Goal: Task Accomplishment & Management: Manage account settings

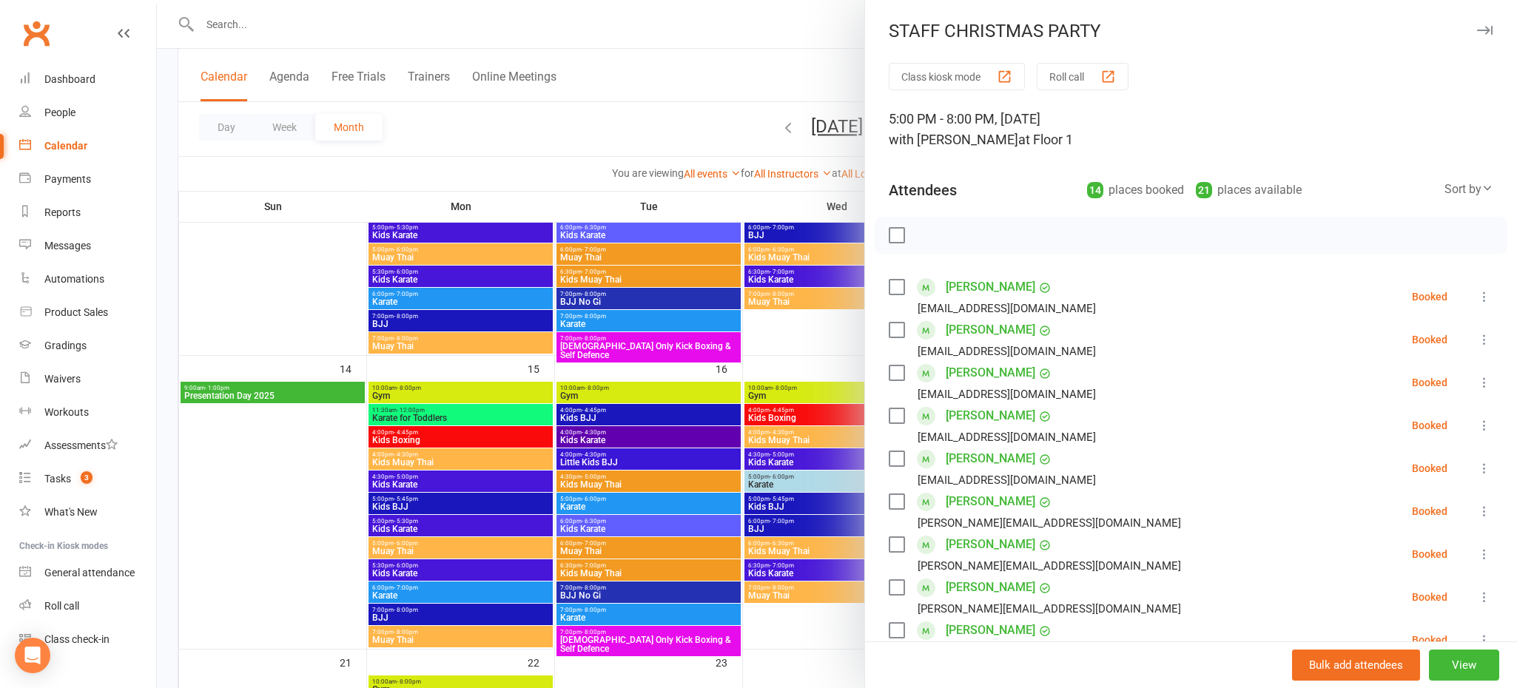
scroll to position [499, 0]
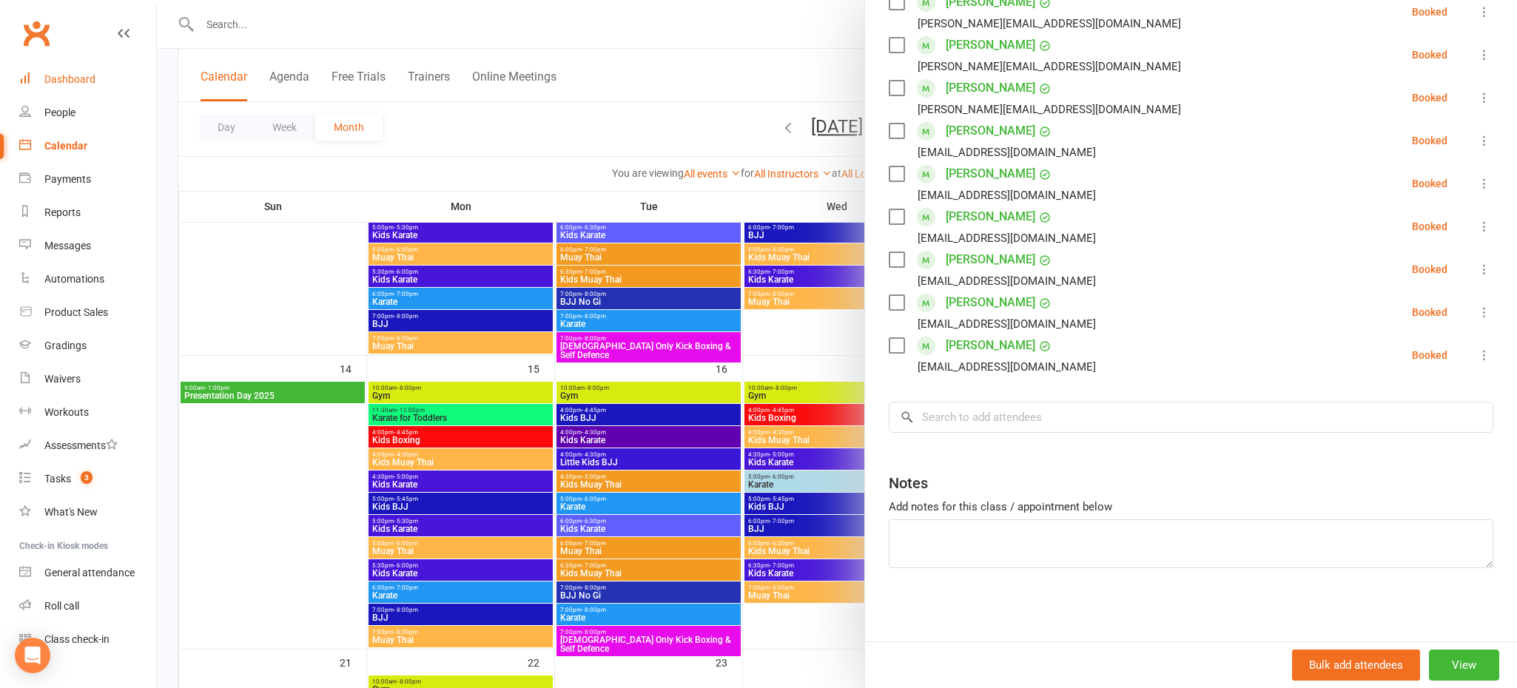
click at [91, 76] on div "Dashboard" at bounding box center [69, 79] width 51 height 12
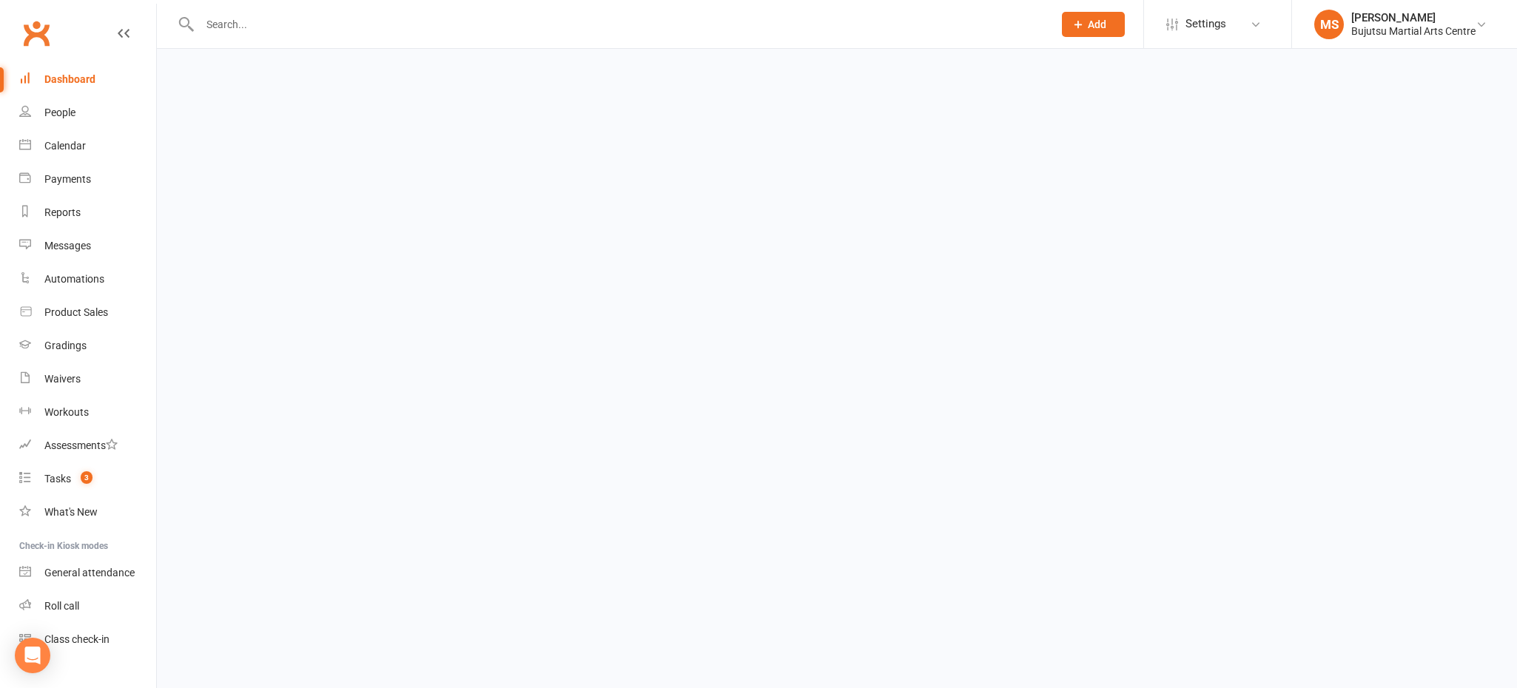
click at [91, 76] on div "Dashboard" at bounding box center [69, 79] width 51 height 12
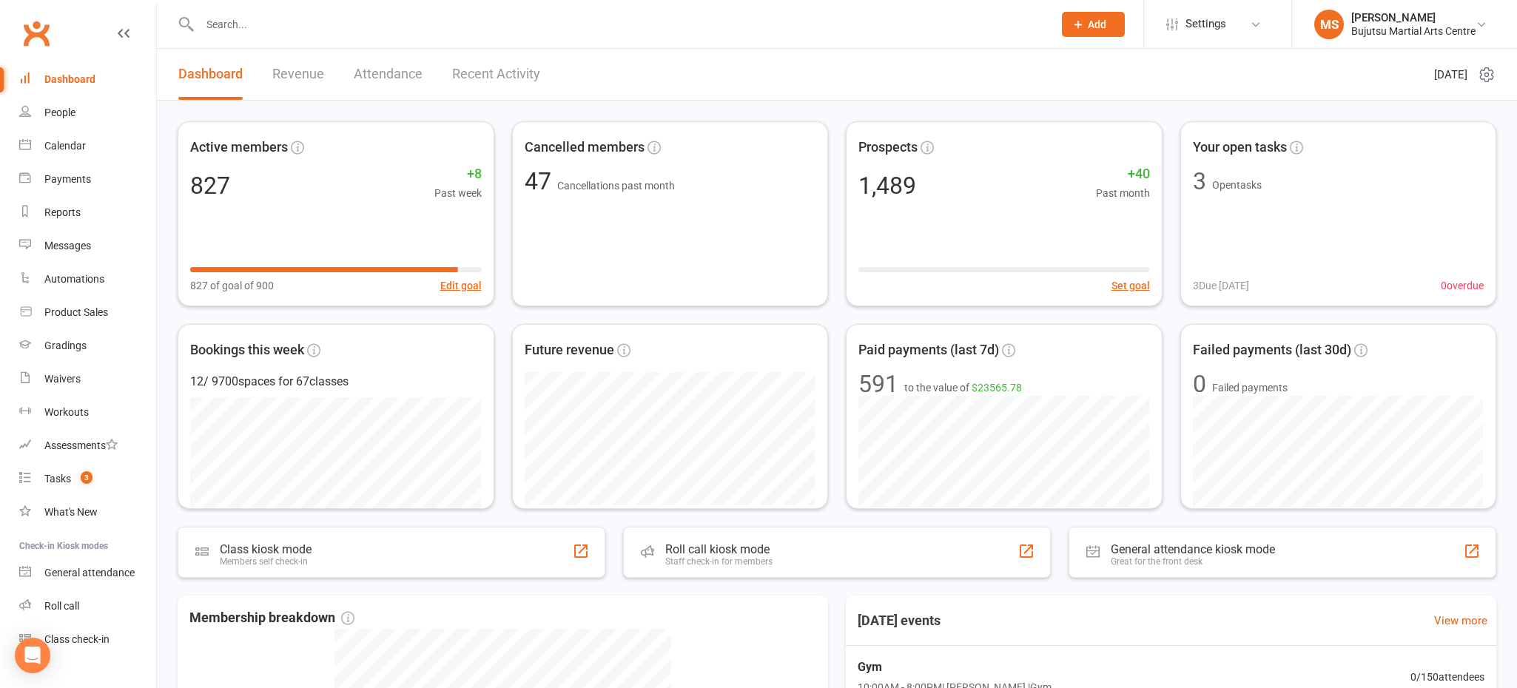
click at [291, 28] on input "text" at bounding box center [619, 24] width 848 height 21
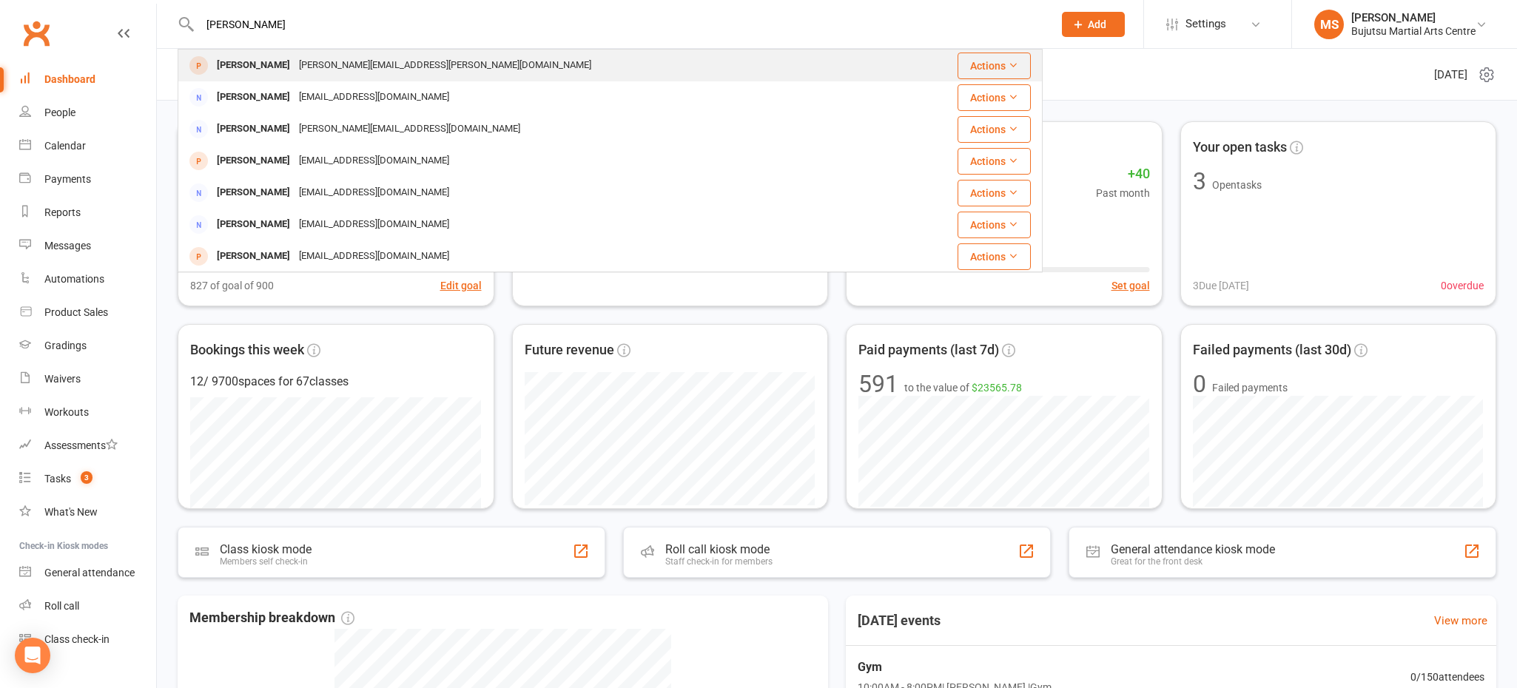
type input "[PERSON_NAME]"
click at [264, 61] on div "[PERSON_NAME]" at bounding box center [253, 65] width 82 height 21
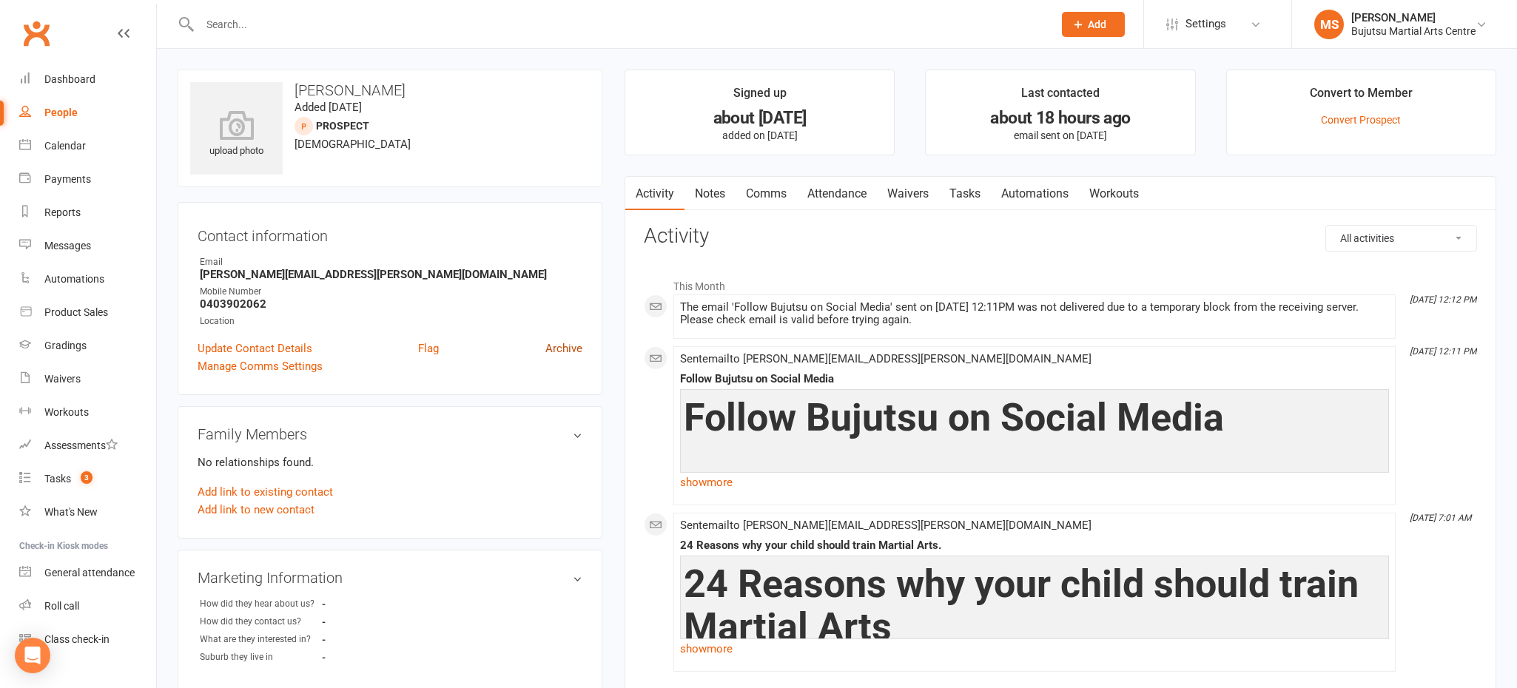
click at [569, 340] on link "Archive" at bounding box center [563, 349] width 37 height 18
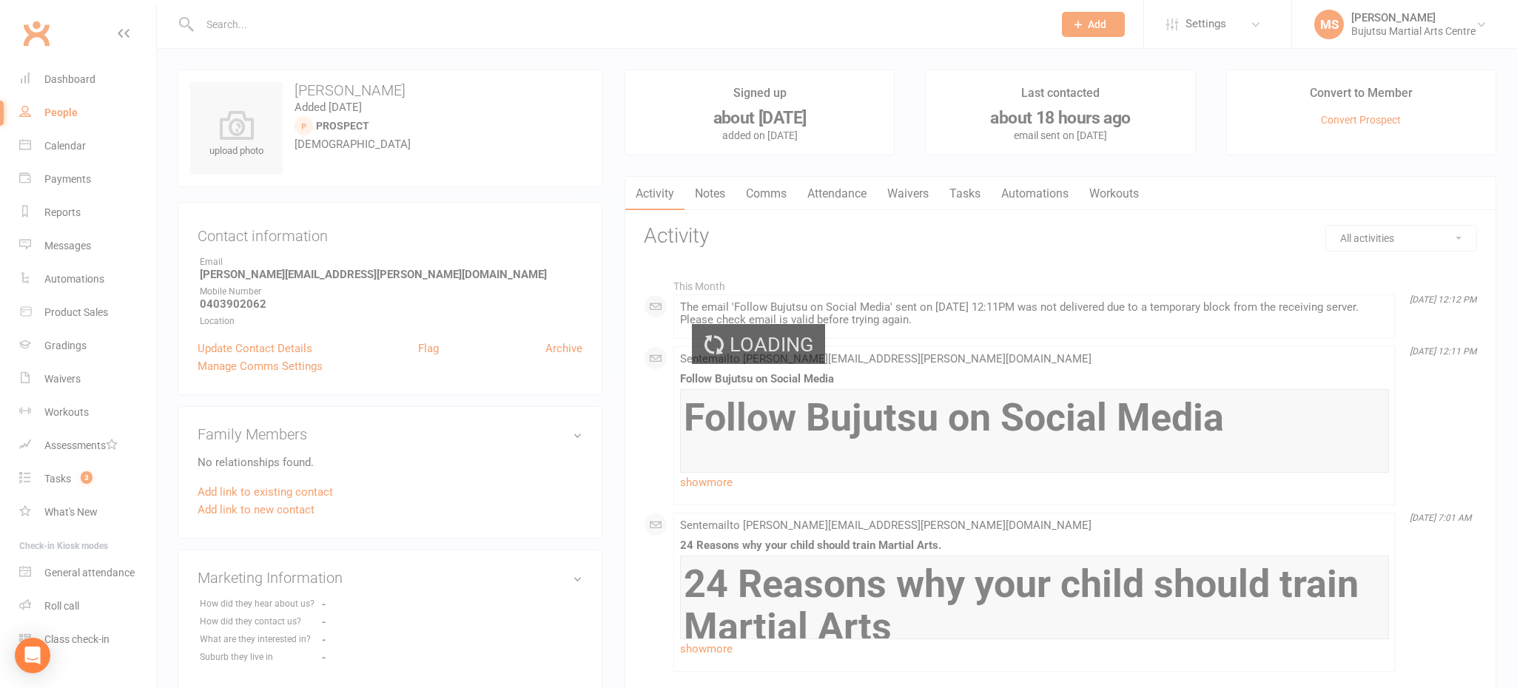
select select "100"
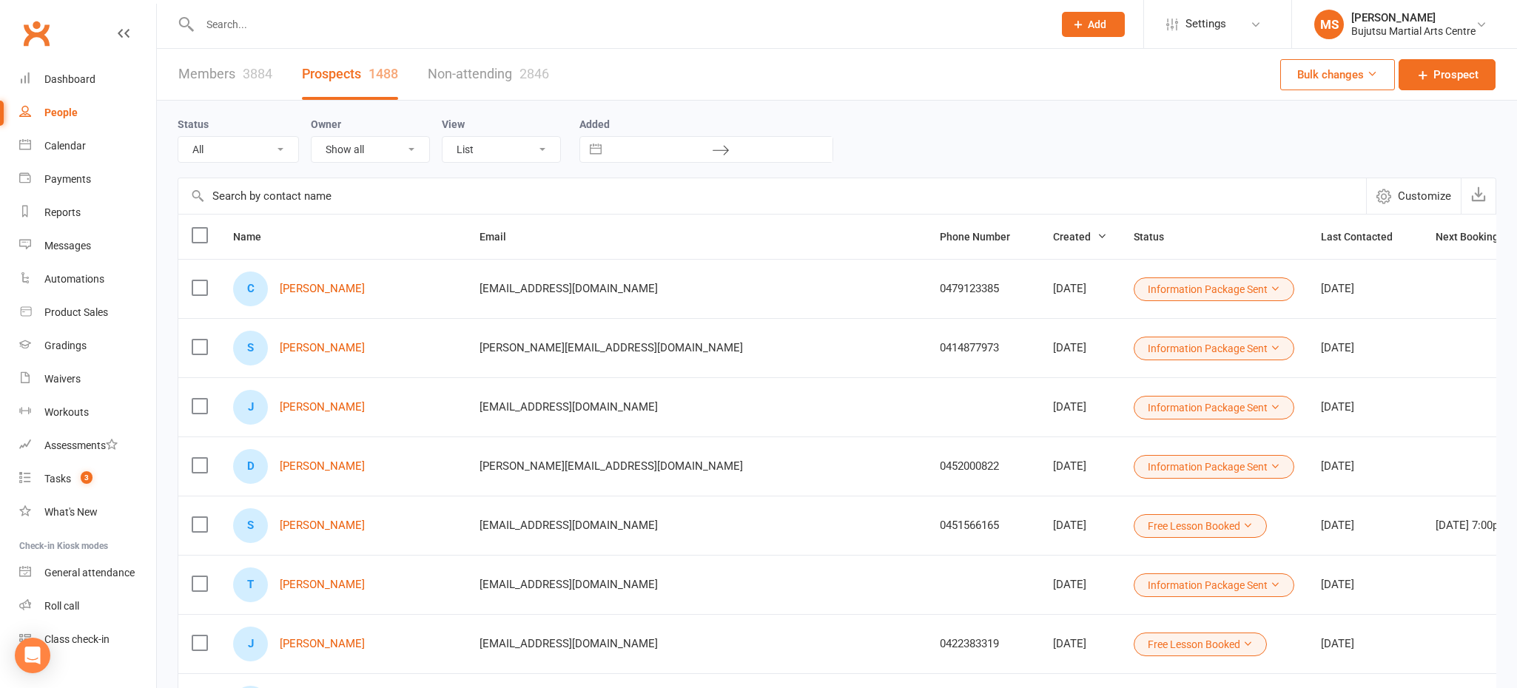
click at [459, 30] on input "text" at bounding box center [619, 24] width 848 height 21
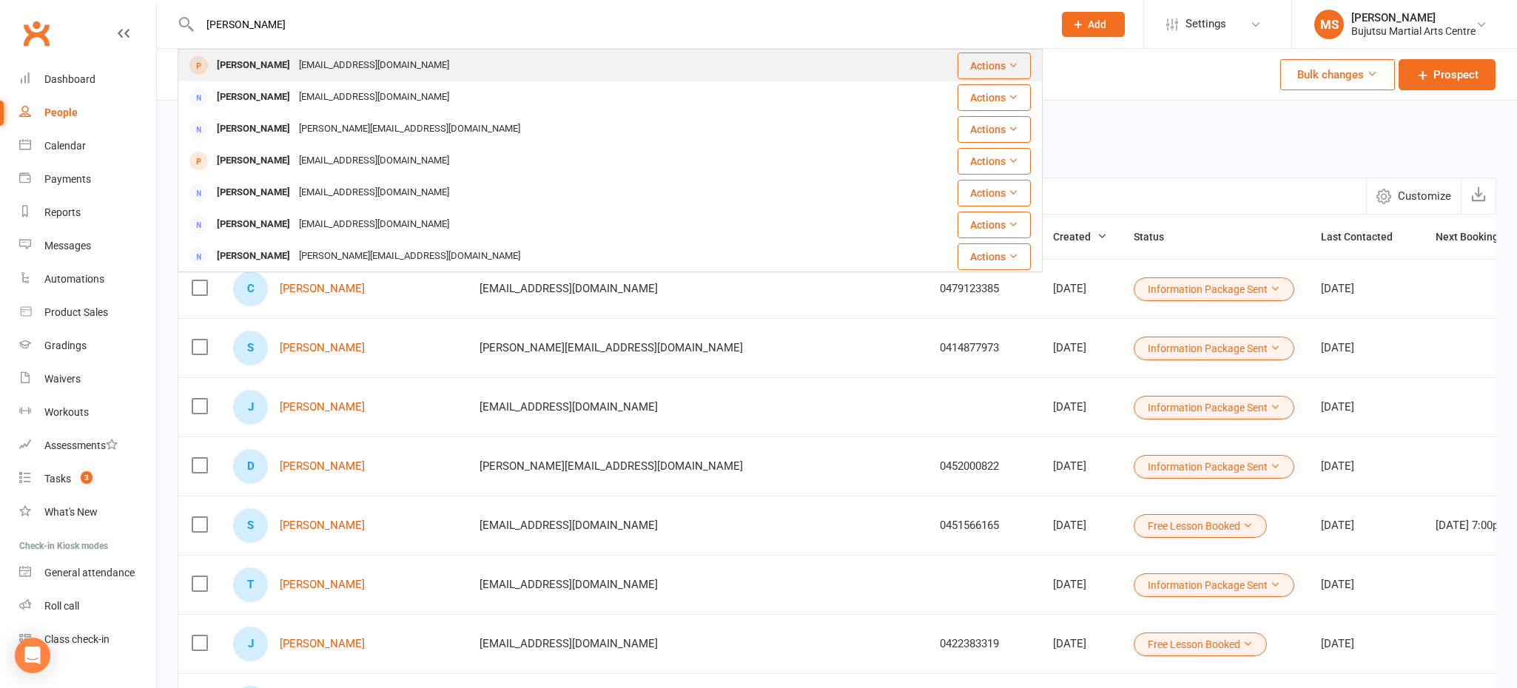
type input "[PERSON_NAME]"
click at [372, 63] on div "[EMAIL_ADDRESS][DOMAIN_NAME]" at bounding box center [373, 65] width 159 height 21
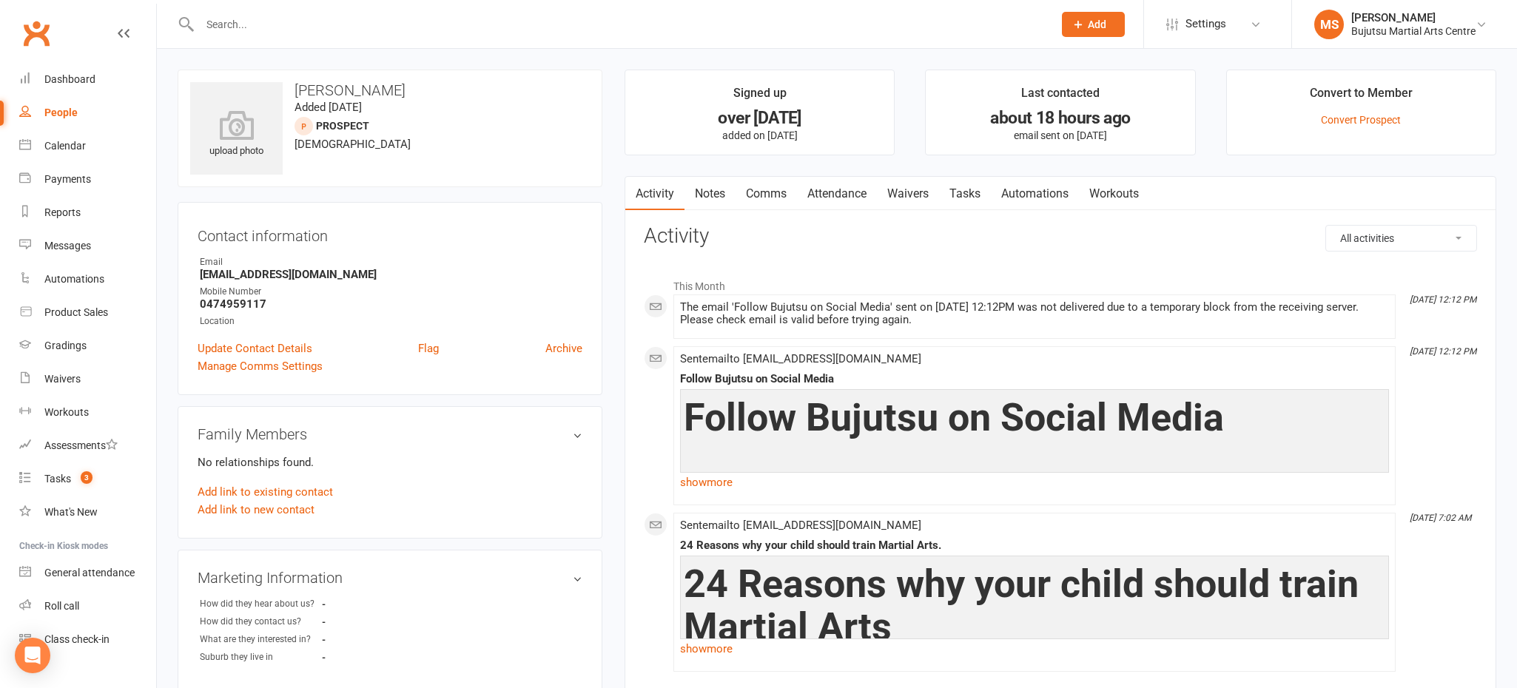
click at [570, 340] on link "Archive" at bounding box center [563, 349] width 37 height 18
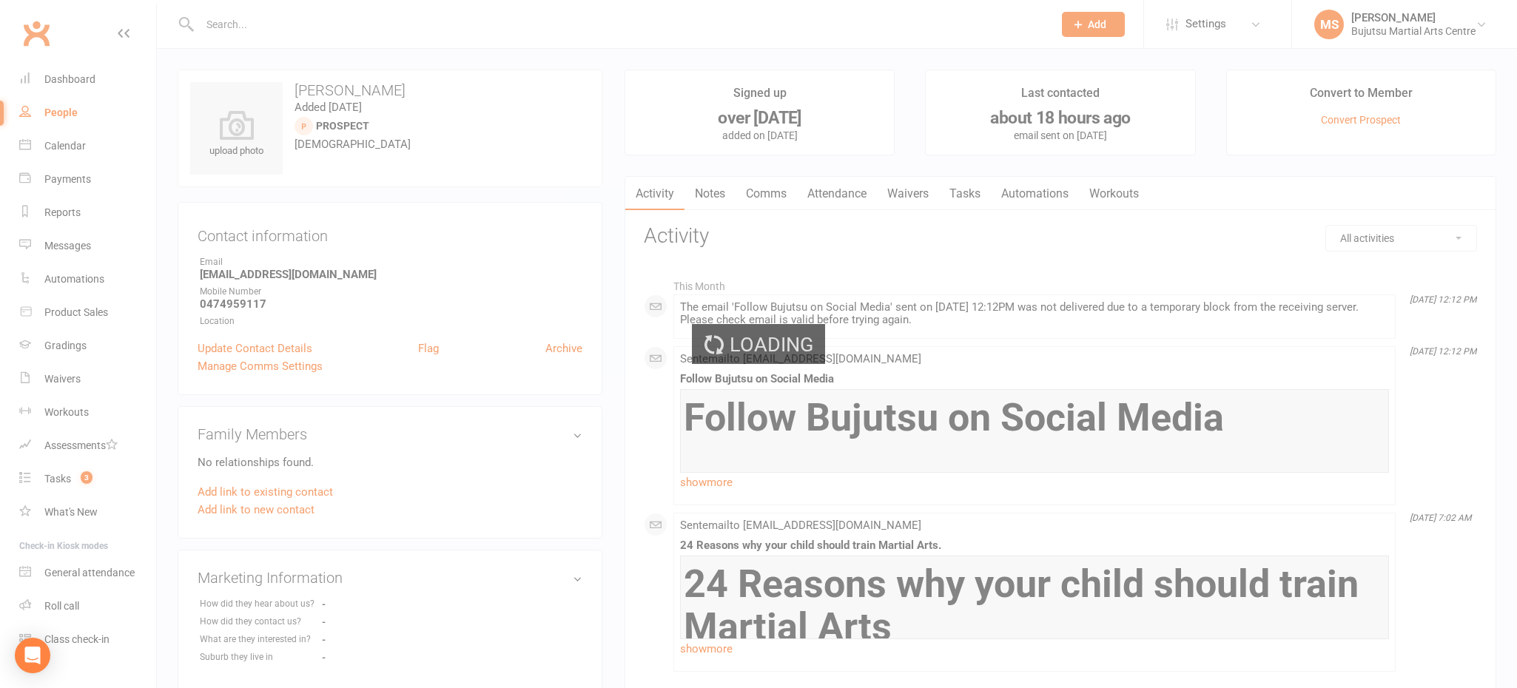
select select "100"
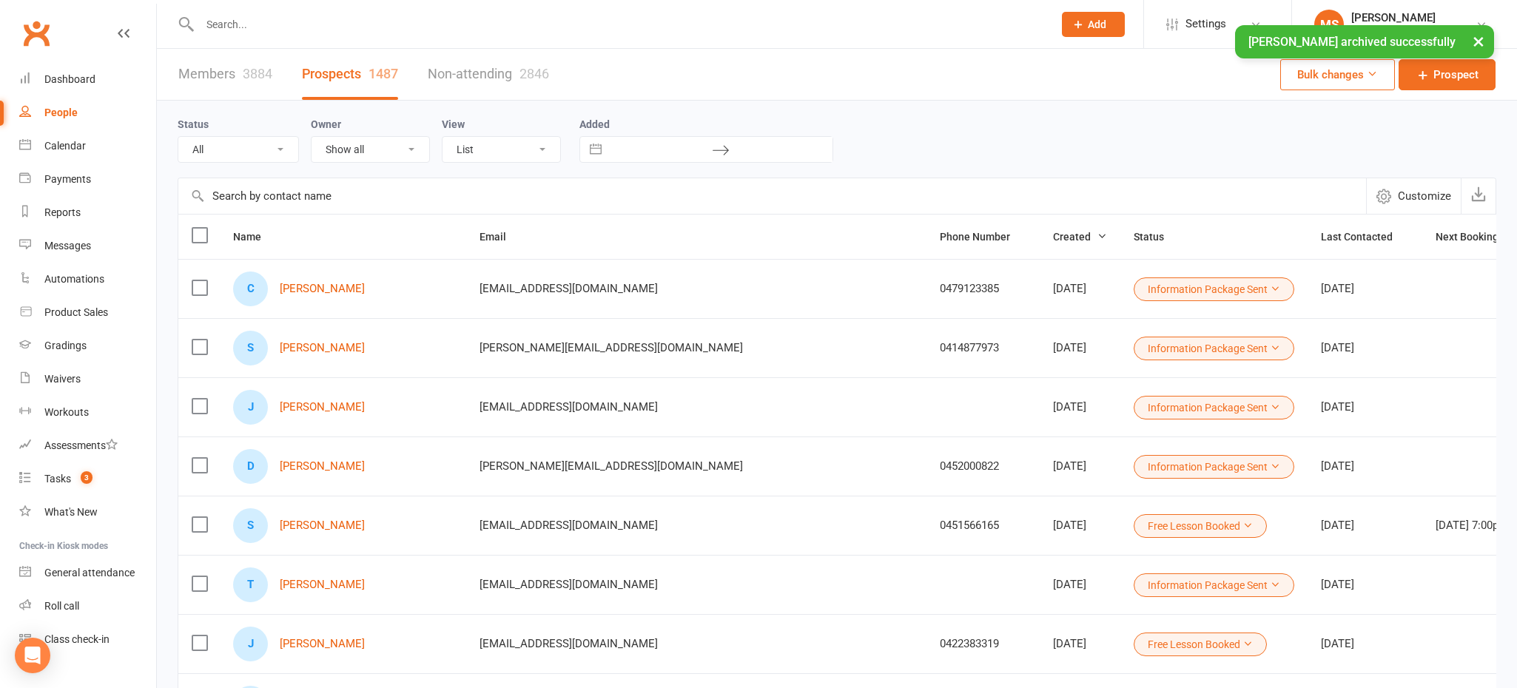
click at [272, 25] on div "× [PERSON_NAME] archived successfully" at bounding box center [748, 25] width 1497 height 0
click at [260, 24] on input "text" at bounding box center [619, 24] width 848 height 21
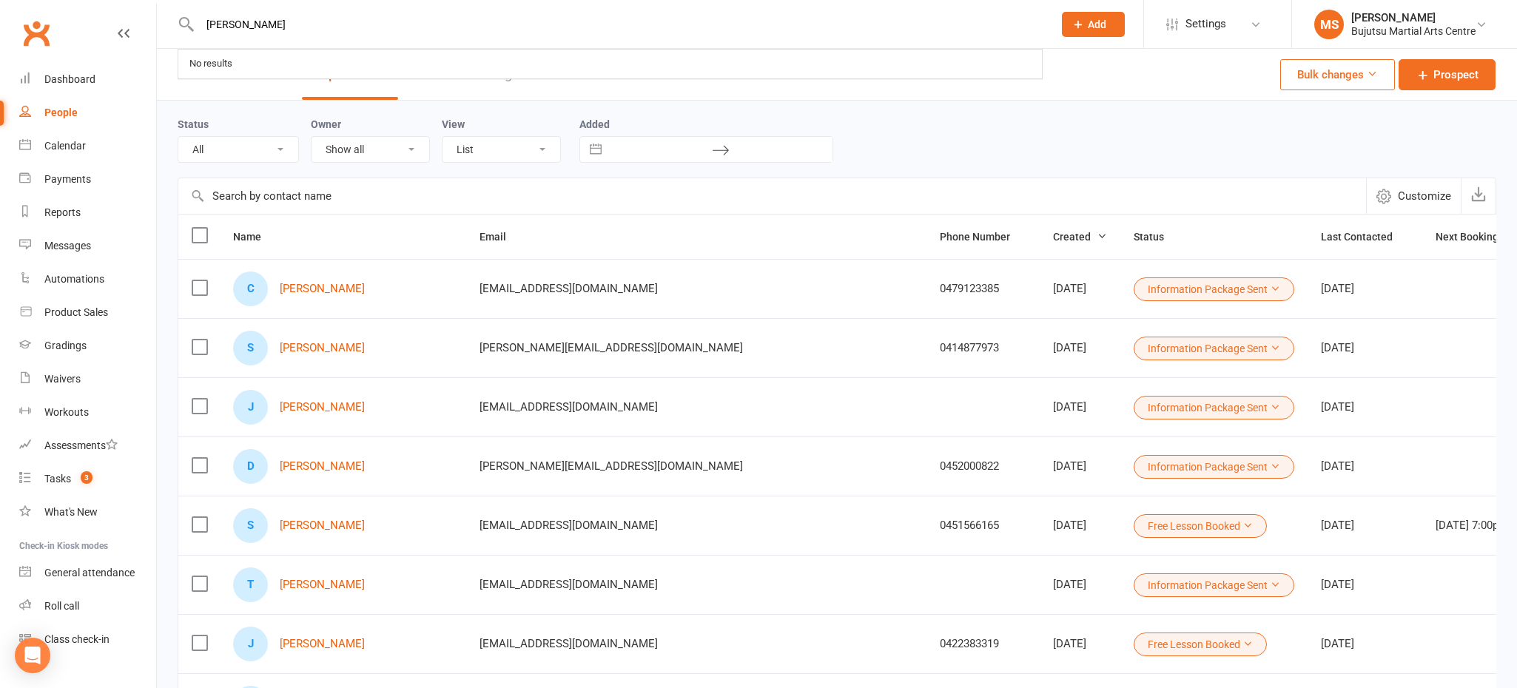
type input "[PERSON_NAME]"
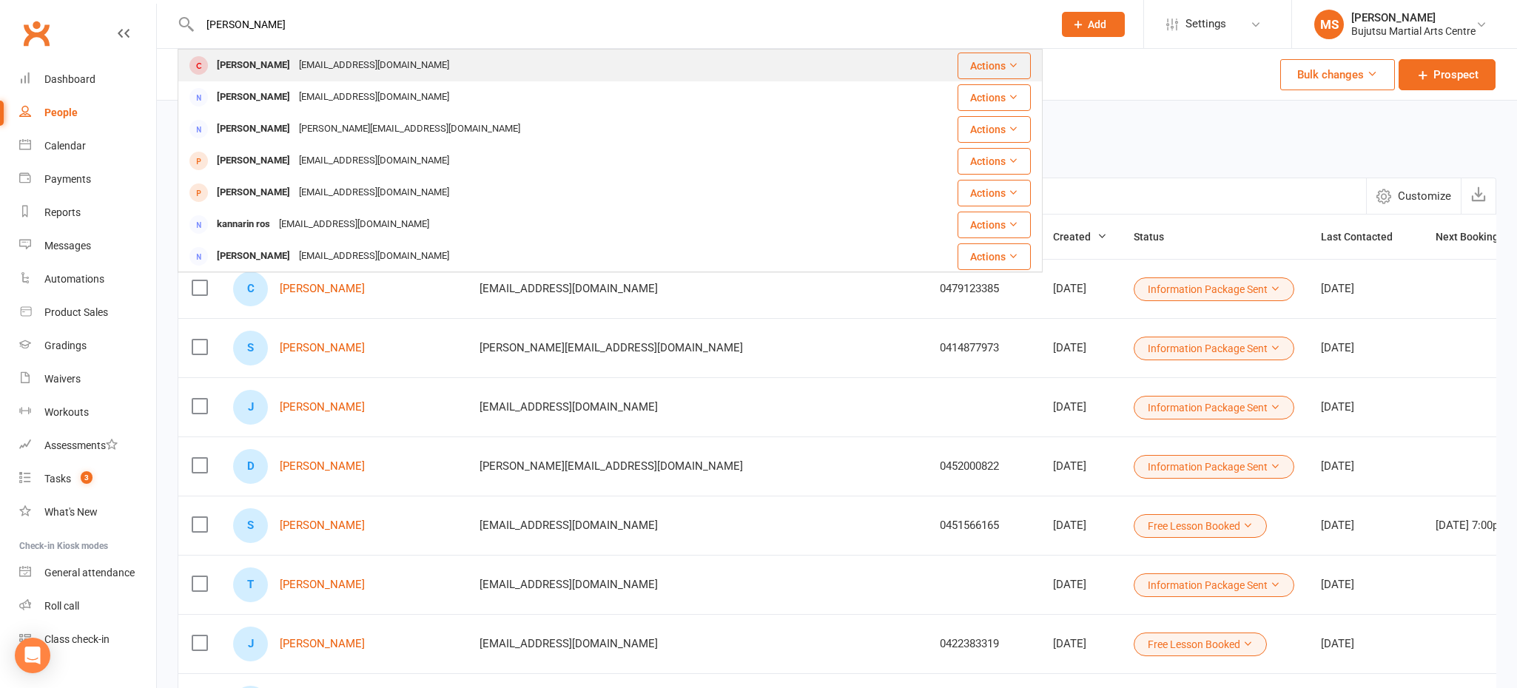
click at [248, 67] on div "[PERSON_NAME]" at bounding box center [253, 65] width 82 height 21
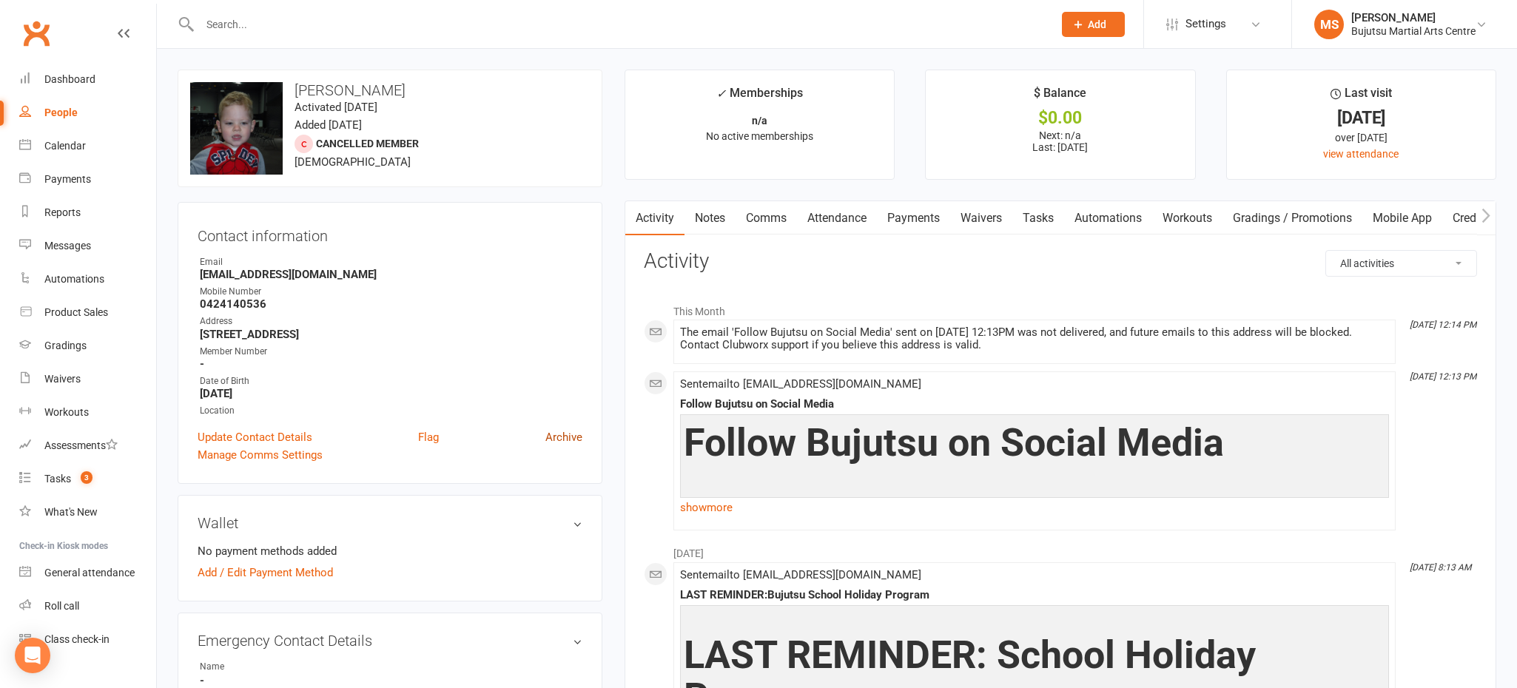
click at [562, 439] on link "Archive" at bounding box center [563, 437] width 37 height 18
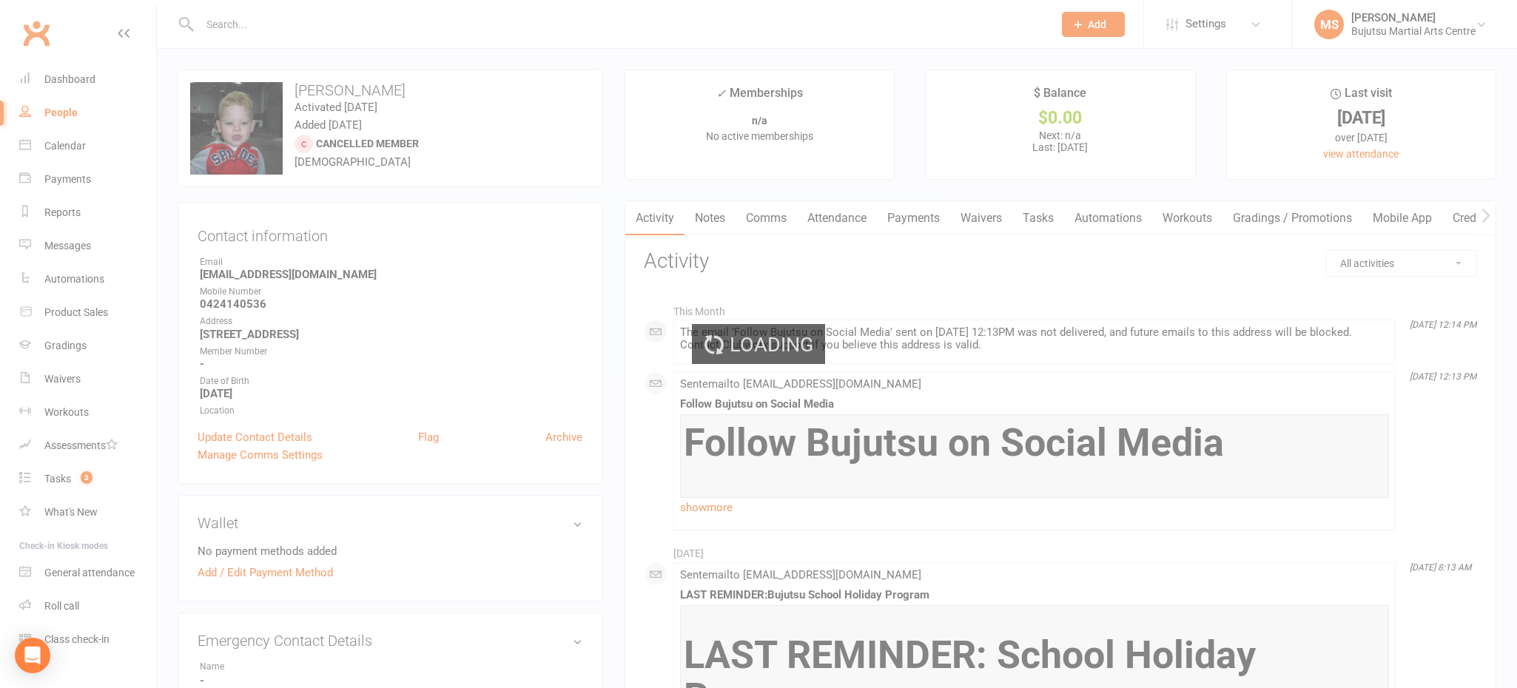
select select "100"
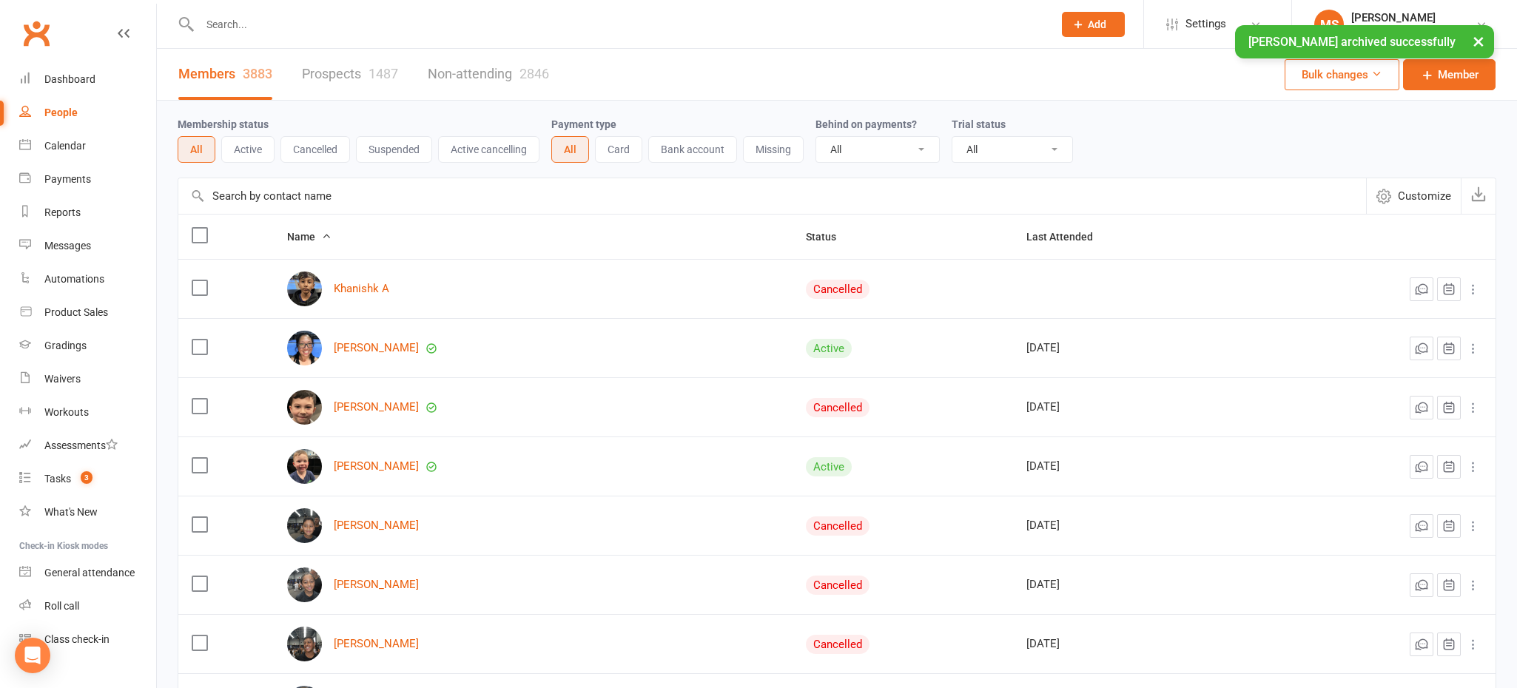
click at [307, 25] on div "× [PERSON_NAME] archived successfully" at bounding box center [748, 25] width 1497 height 0
click at [269, 18] on input "text" at bounding box center [619, 24] width 848 height 21
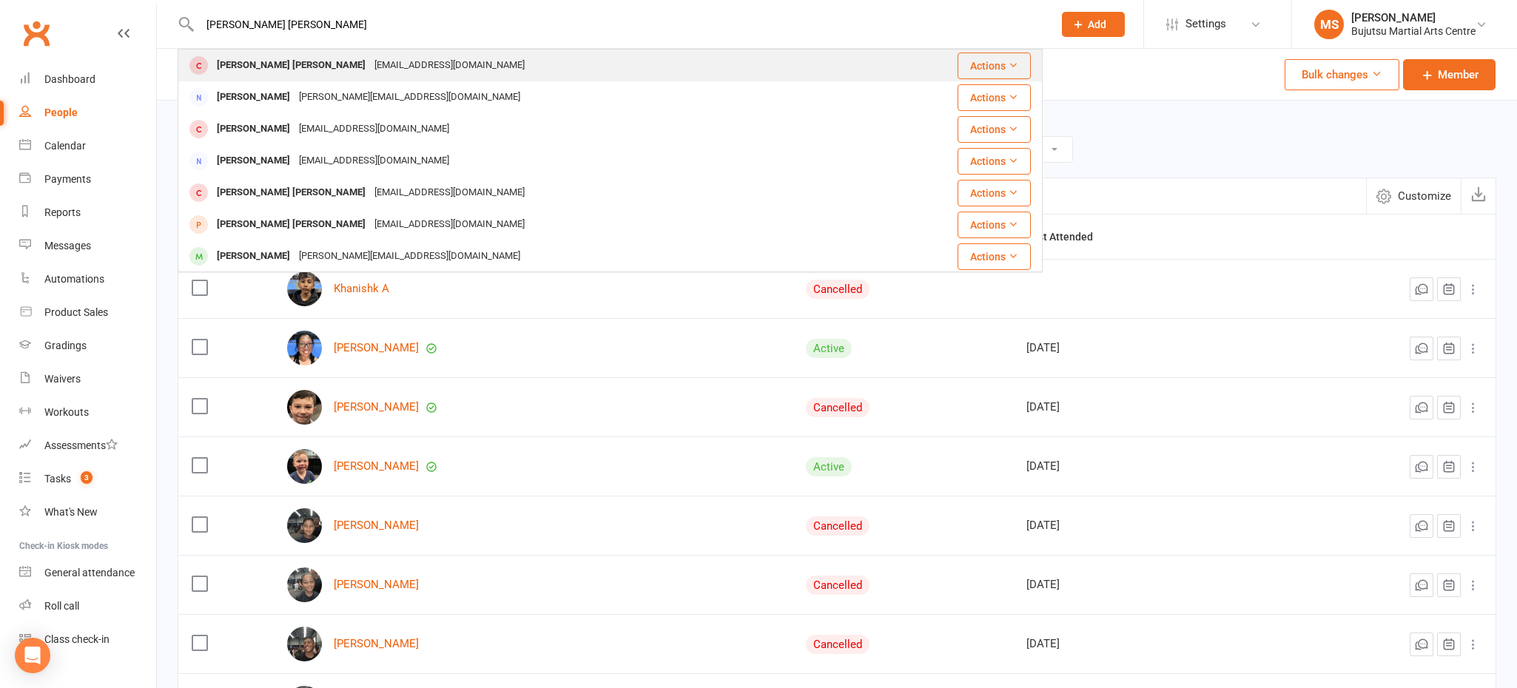
type input "[PERSON_NAME] [PERSON_NAME]"
click at [251, 66] on div "[PERSON_NAME] [PERSON_NAME]" at bounding box center [291, 65] width 158 height 21
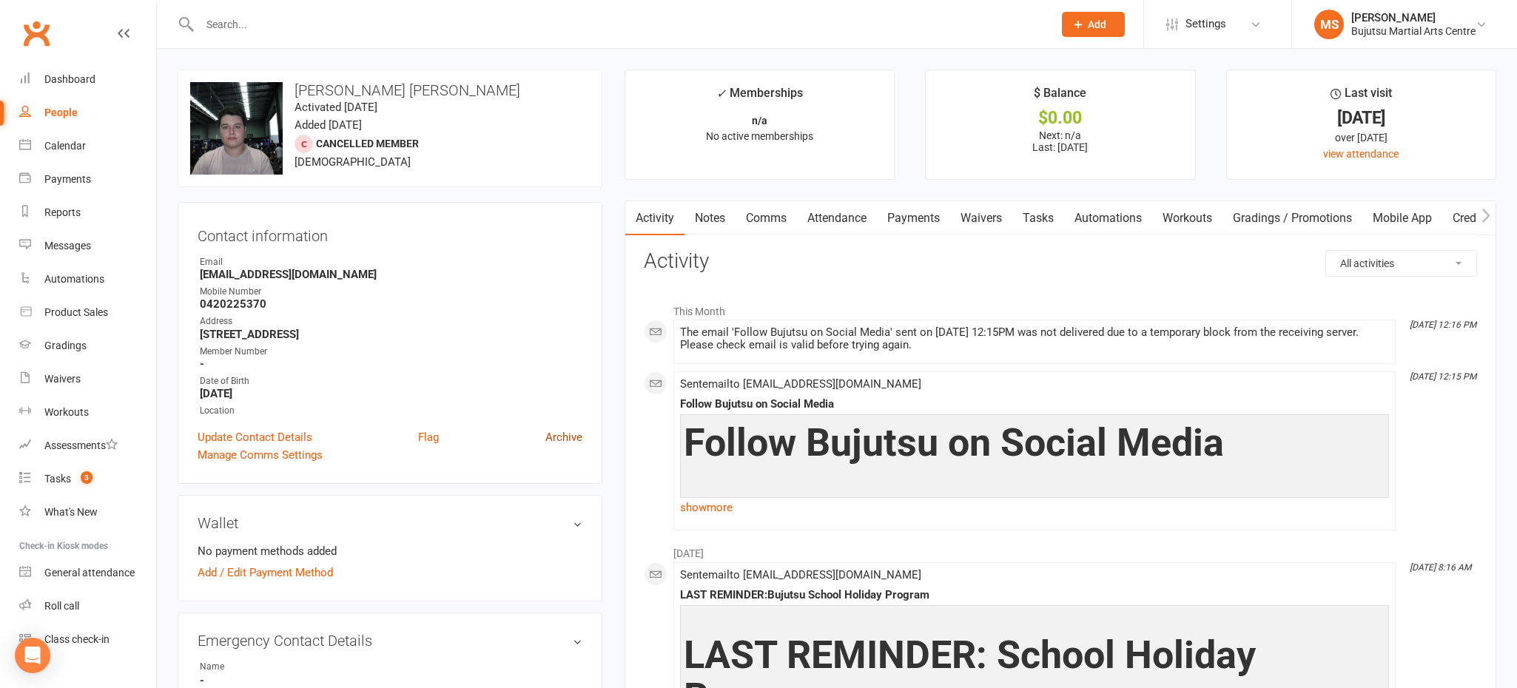
click at [578, 435] on link "Archive" at bounding box center [563, 437] width 37 height 18
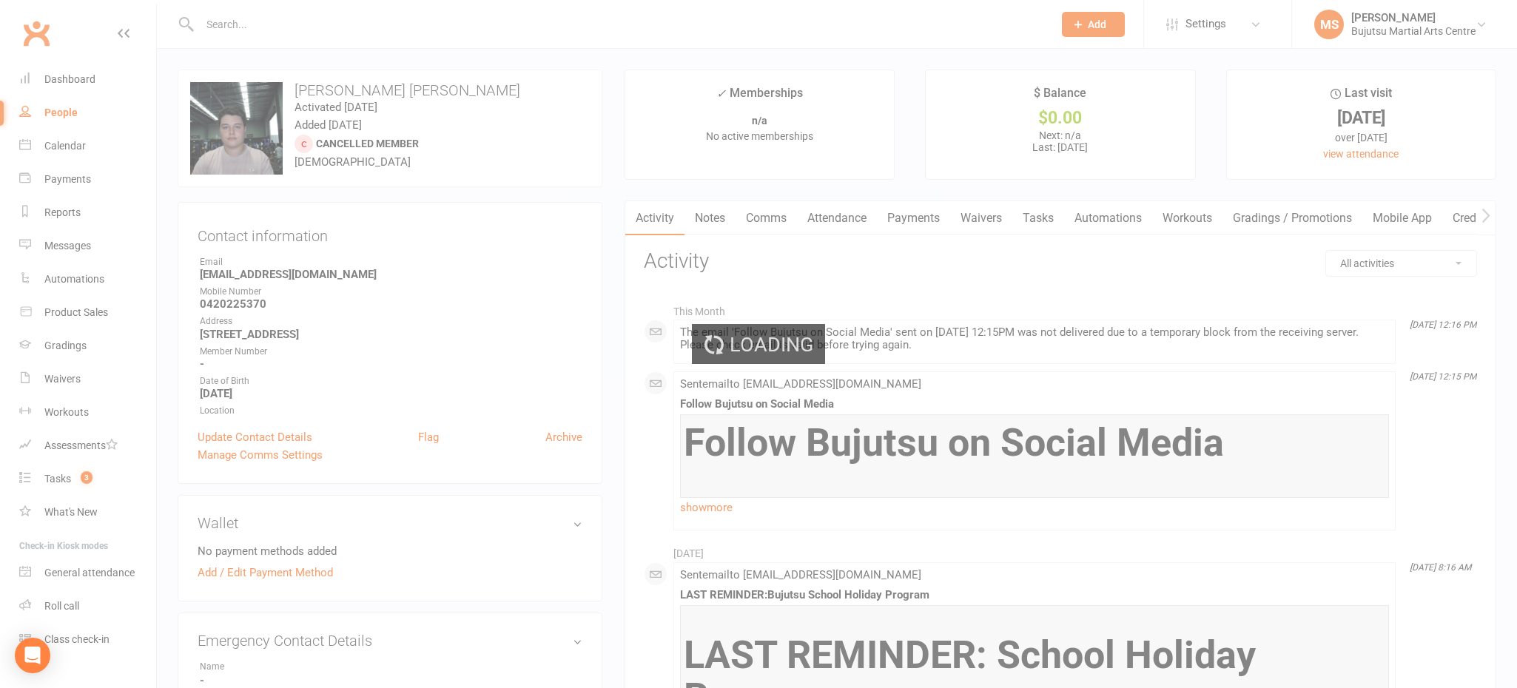
select select "100"
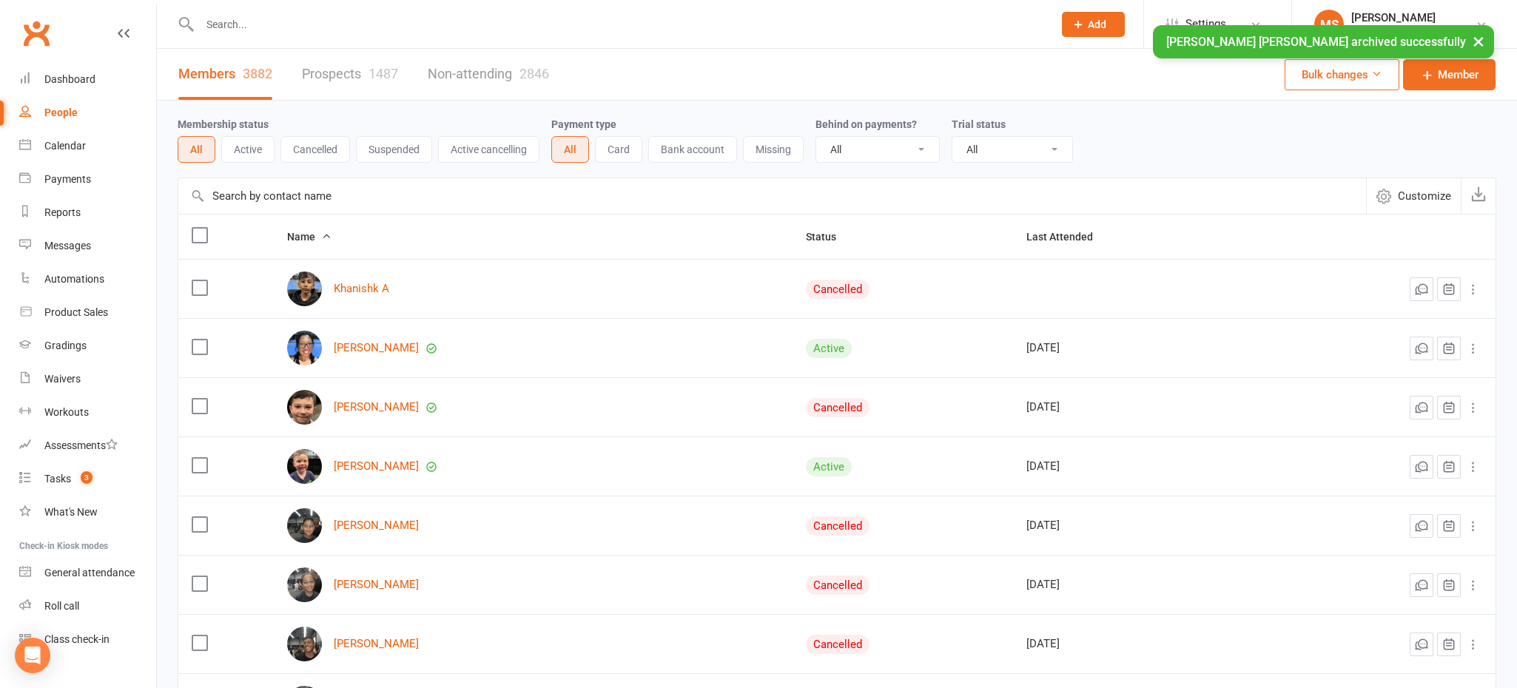
click at [246, 25] on div "× [PERSON_NAME] [PERSON_NAME] archived successfully" at bounding box center [748, 25] width 1497 height 0
click at [241, 21] on input "text" at bounding box center [619, 24] width 848 height 21
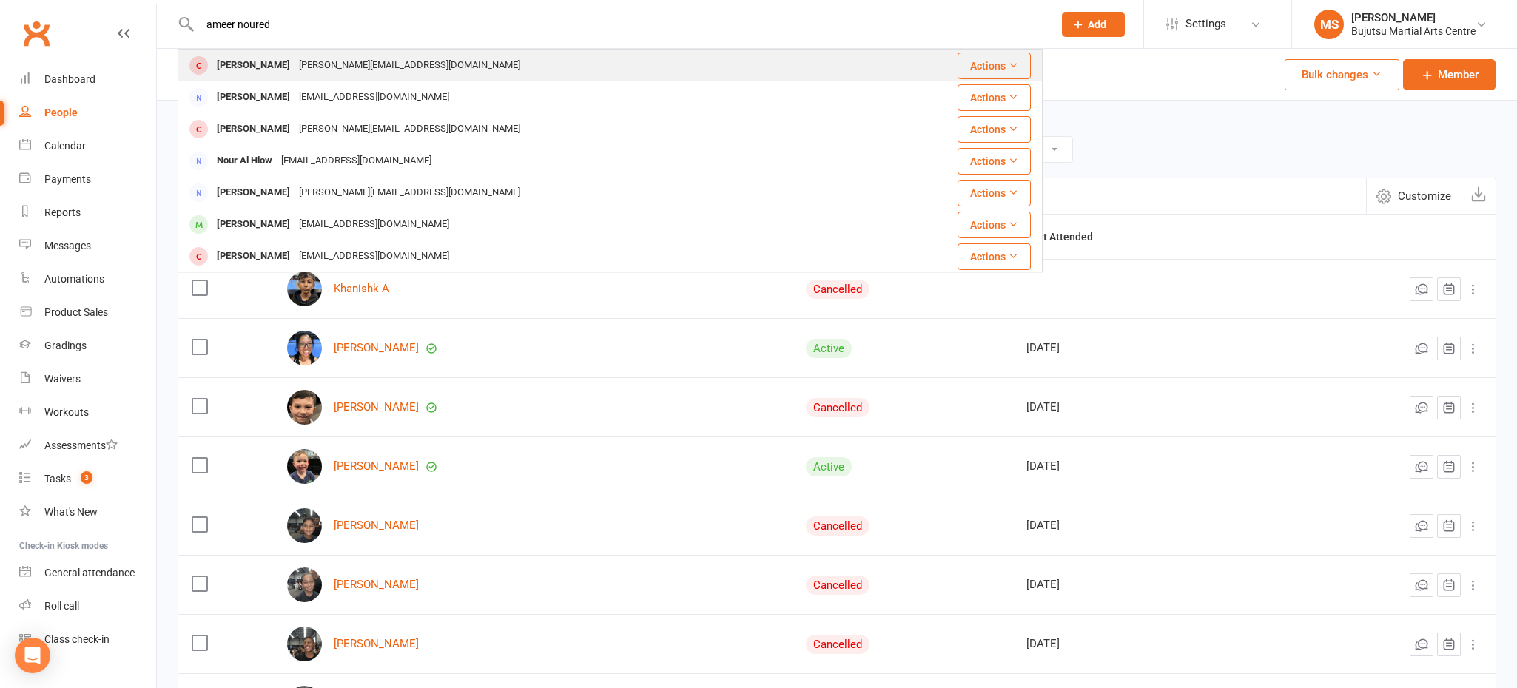
type input "ameer noured"
click at [229, 63] on div "[PERSON_NAME]" at bounding box center [253, 65] width 82 height 21
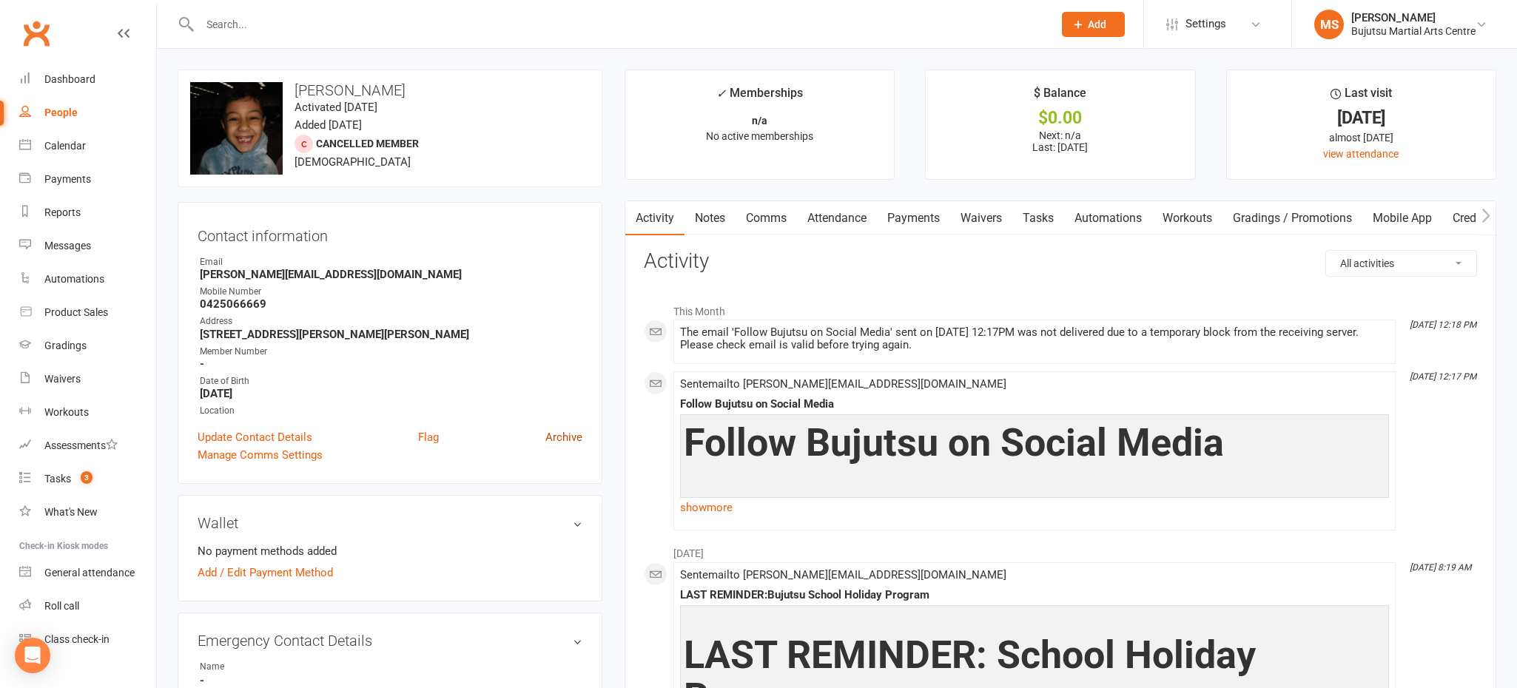
click at [576, 434] on link "Archive" at bounding box center [563, 437] width 37 height 18
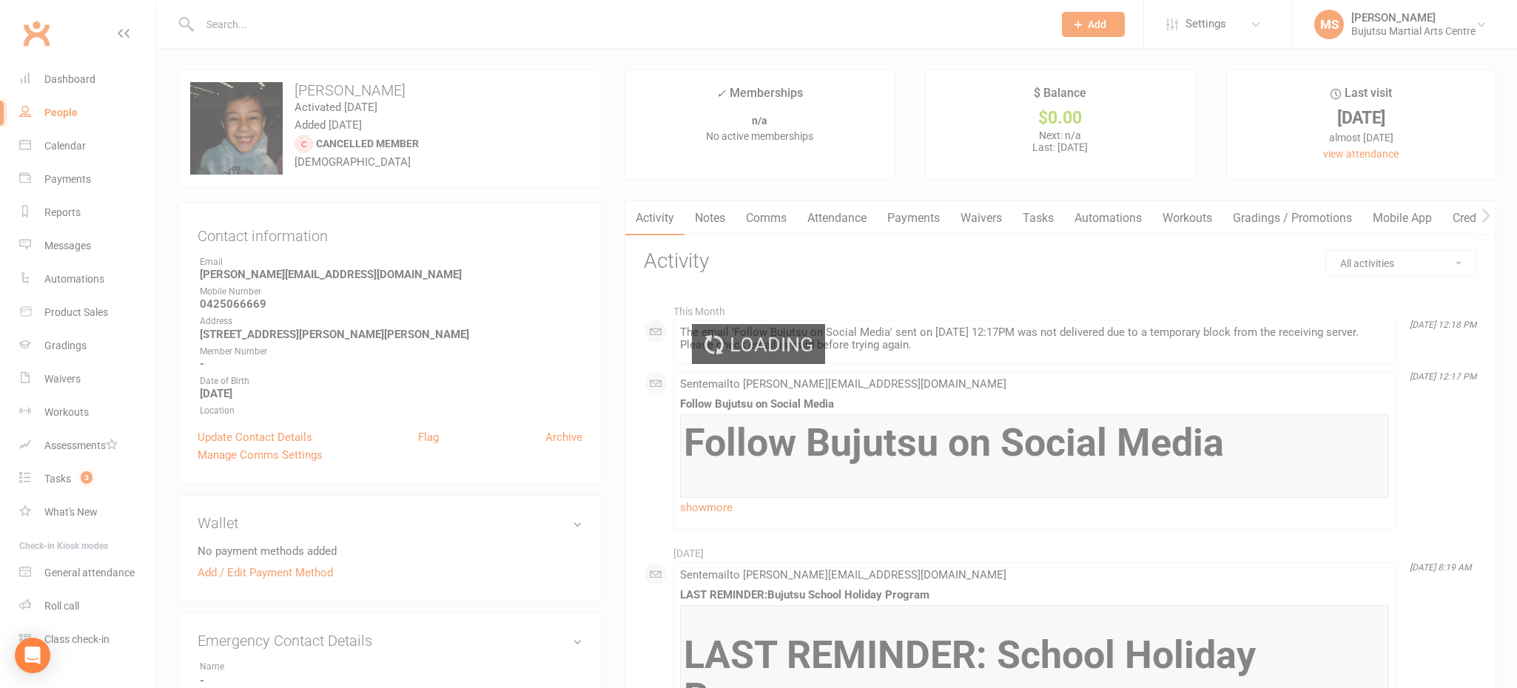
select select "100"
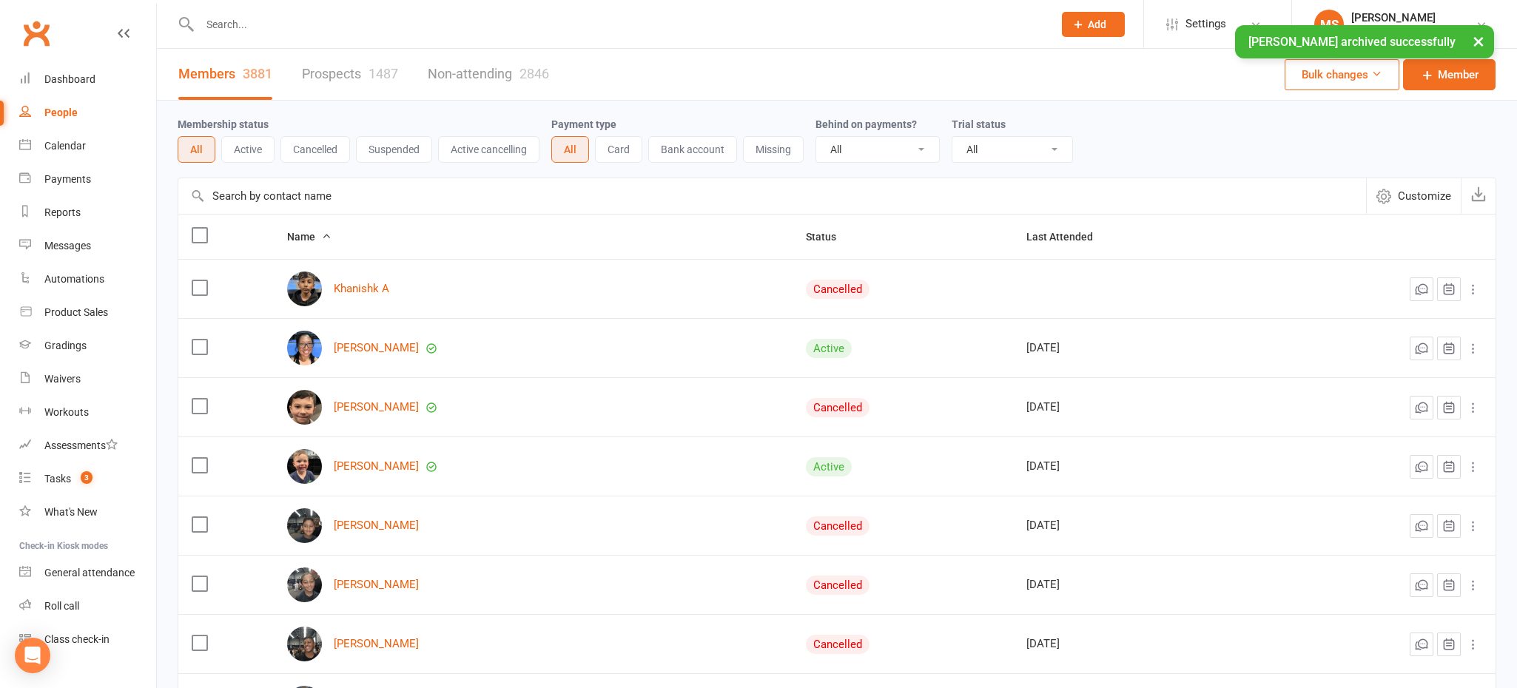
click at [341, 18] on input "text" at bounding box center [619, 24] width 848 height 21
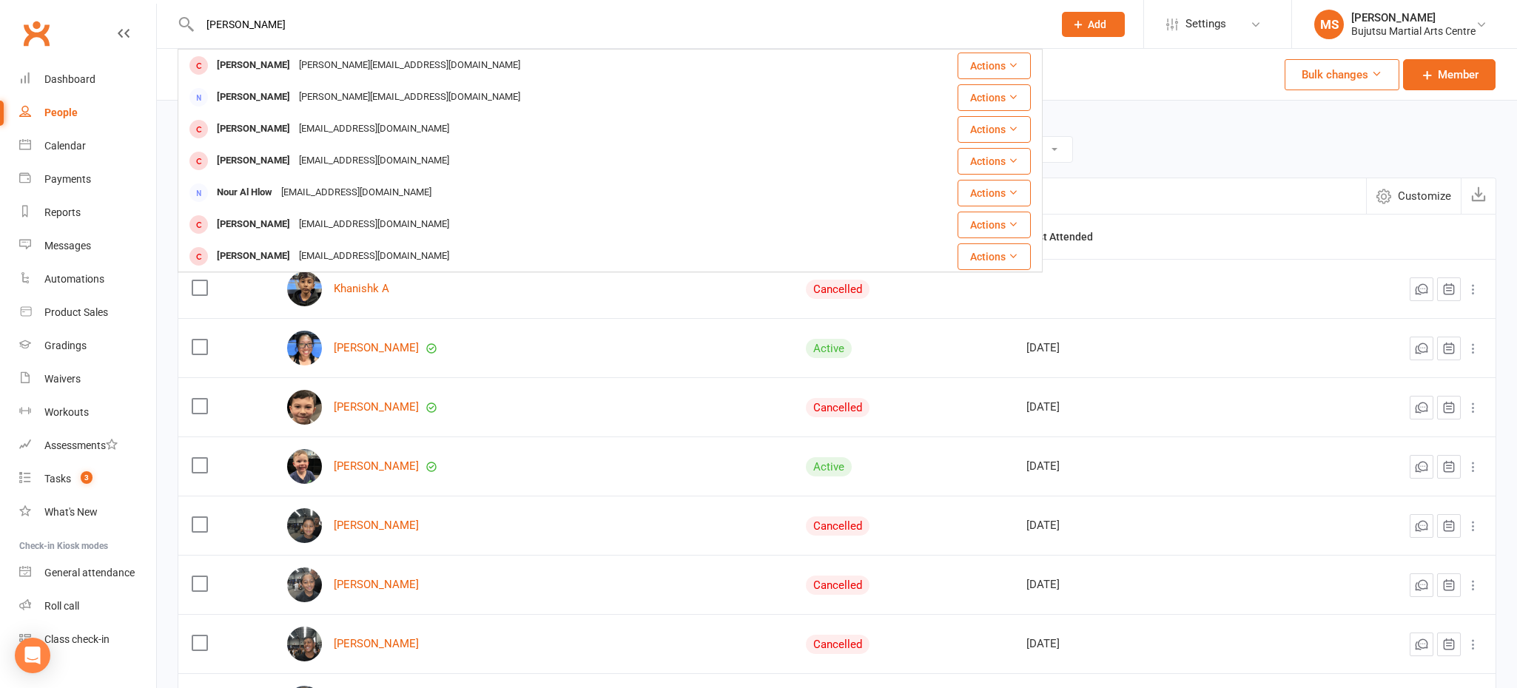
type input "[PERSON_NAME]"
click at [306, 63] on div "[PERSON_NAME][EMAIL_ADDRESS][DOMAIN_NAME]" at bounding box center [409, 65] width 230 height 21
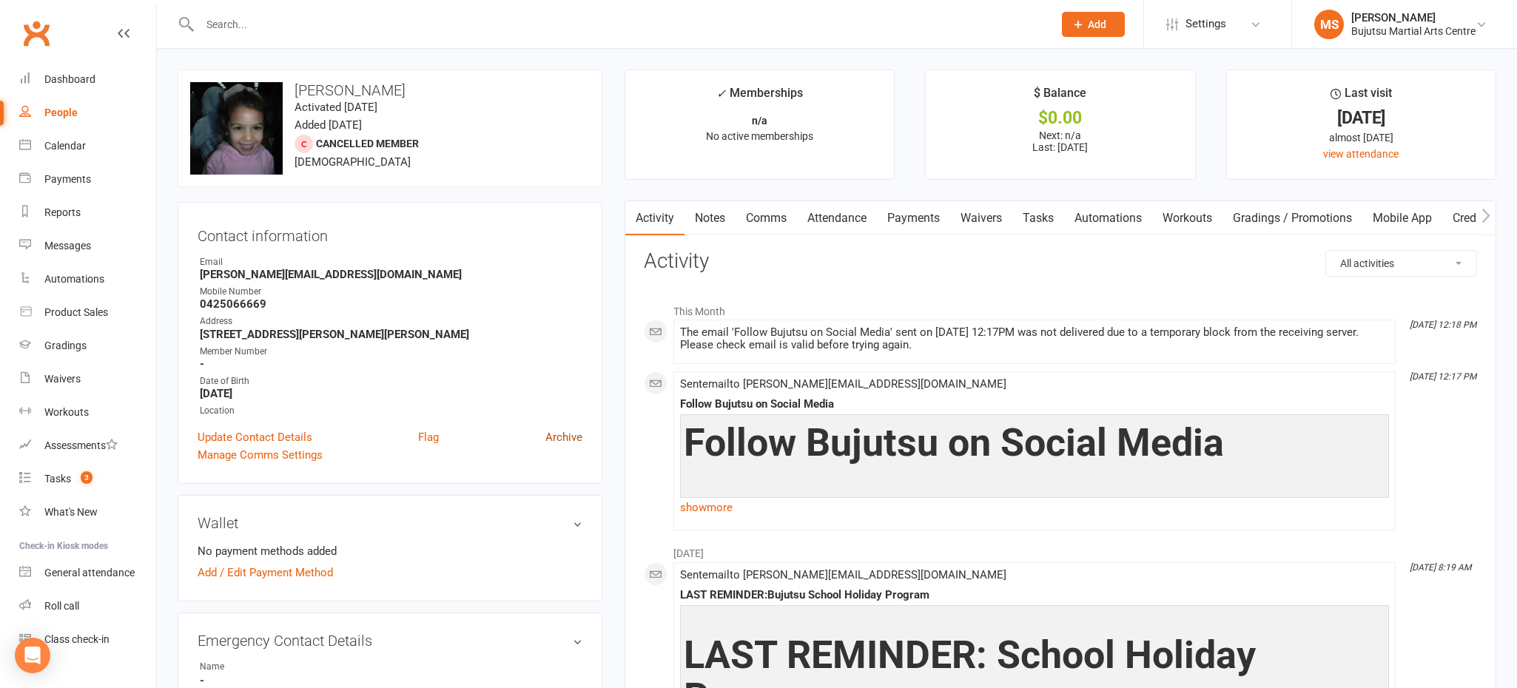
click at [567, 435] on link "Archive" at bounding box center [563, 437] width 37 height 18
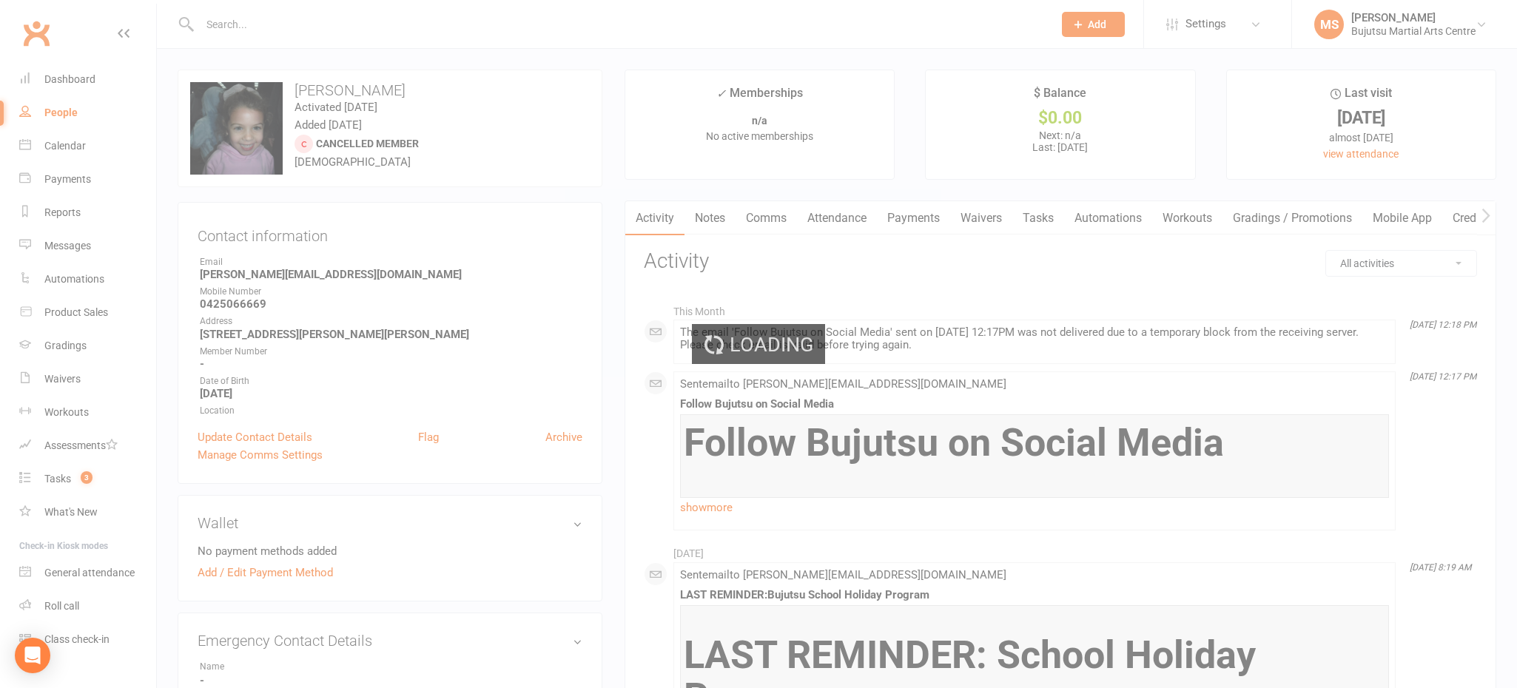
select select "100"
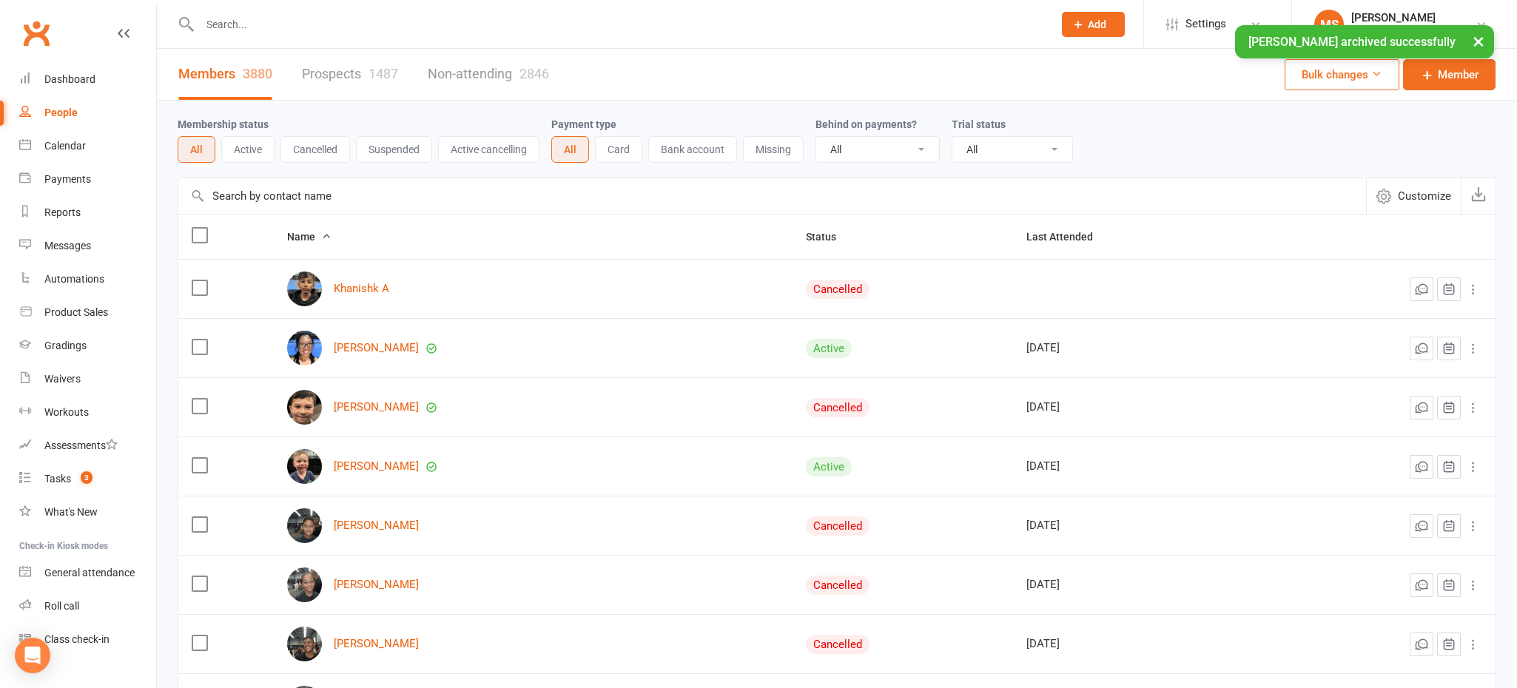
click at [242, 25] on div "× [PERSON_NAME] archived successfully" at bounding box center [748, 25] width 1497 height 0
click at [242, 23] on input "text" at bounding box center [619, 24] width 848 height 21
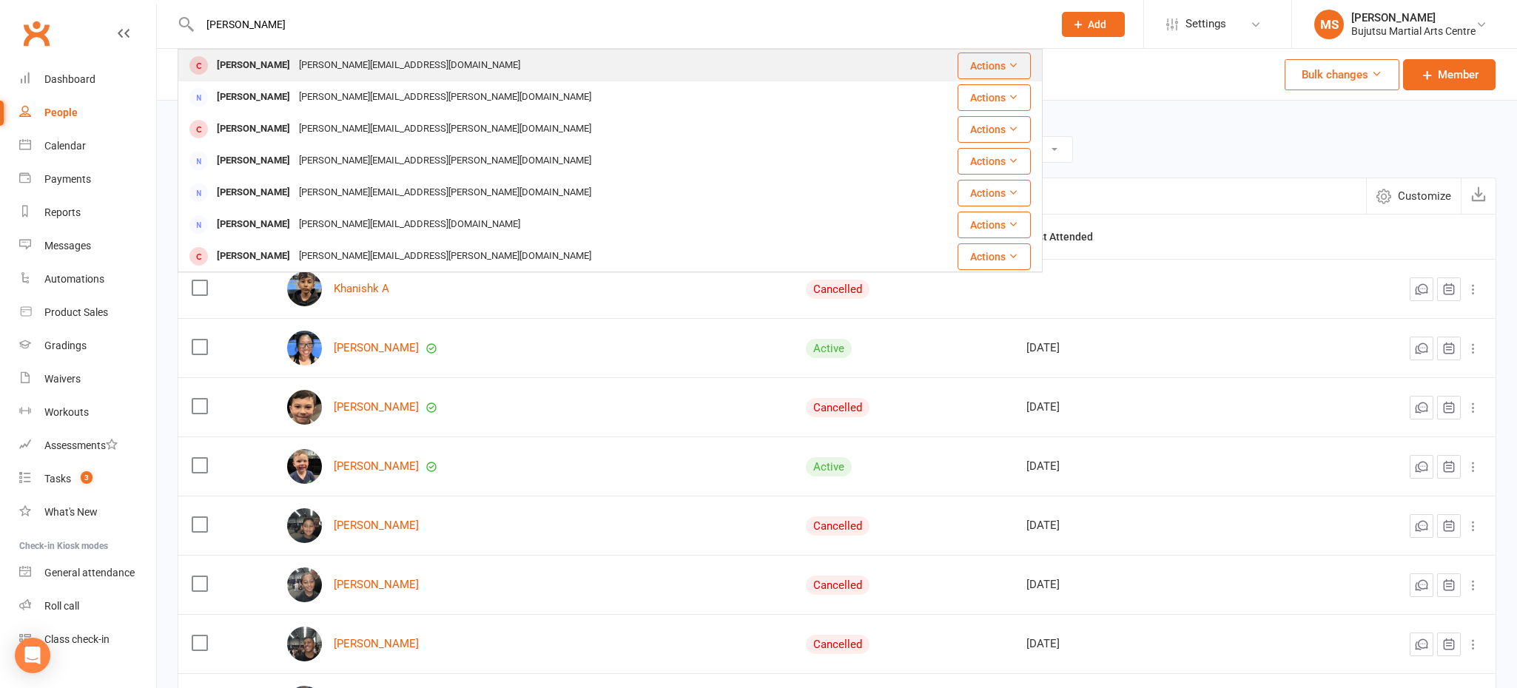
type input "[PERSON_NAME]"
click at [243, 67] on div "[PERSON_NAME]" at bounding box center [253, 65] width 82 height 21
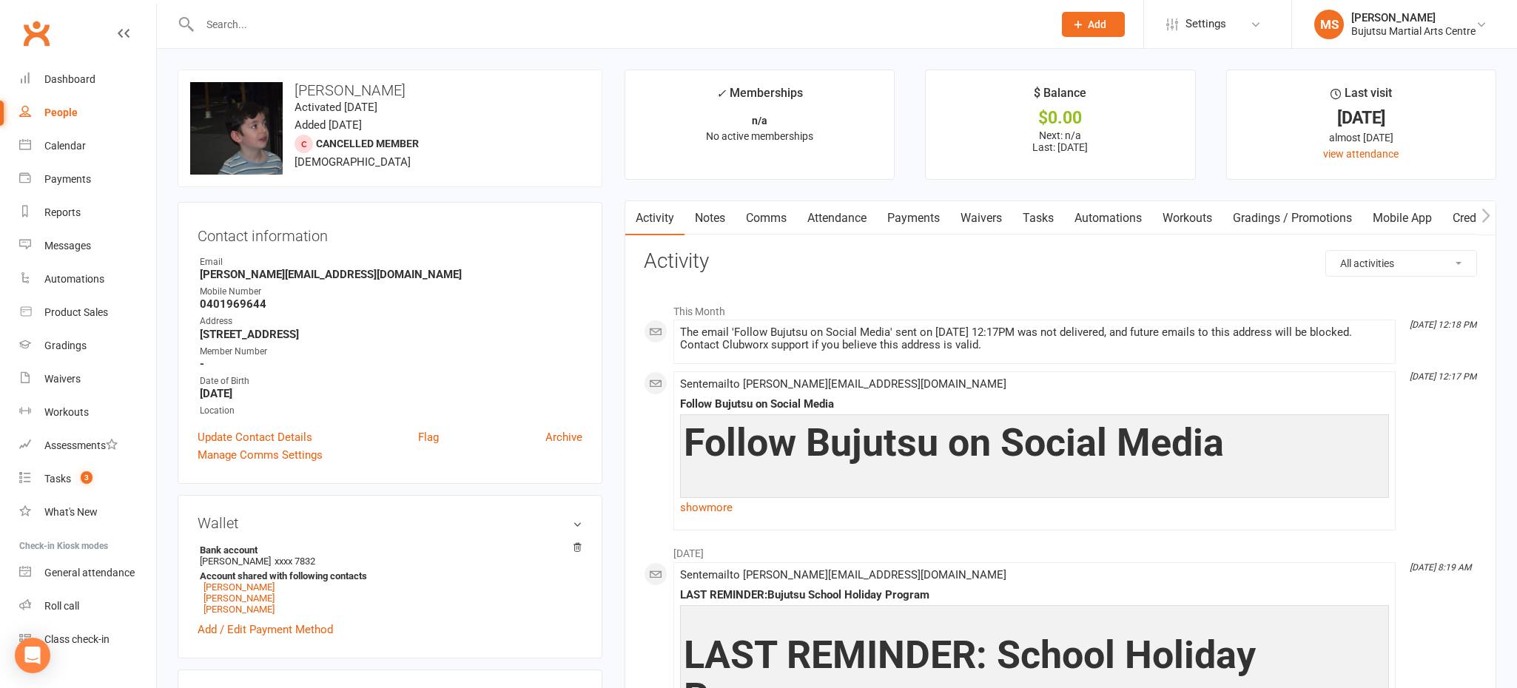
click at [576, 439] on link "Archive" at bounding box center [563, 437] width 37 height 18
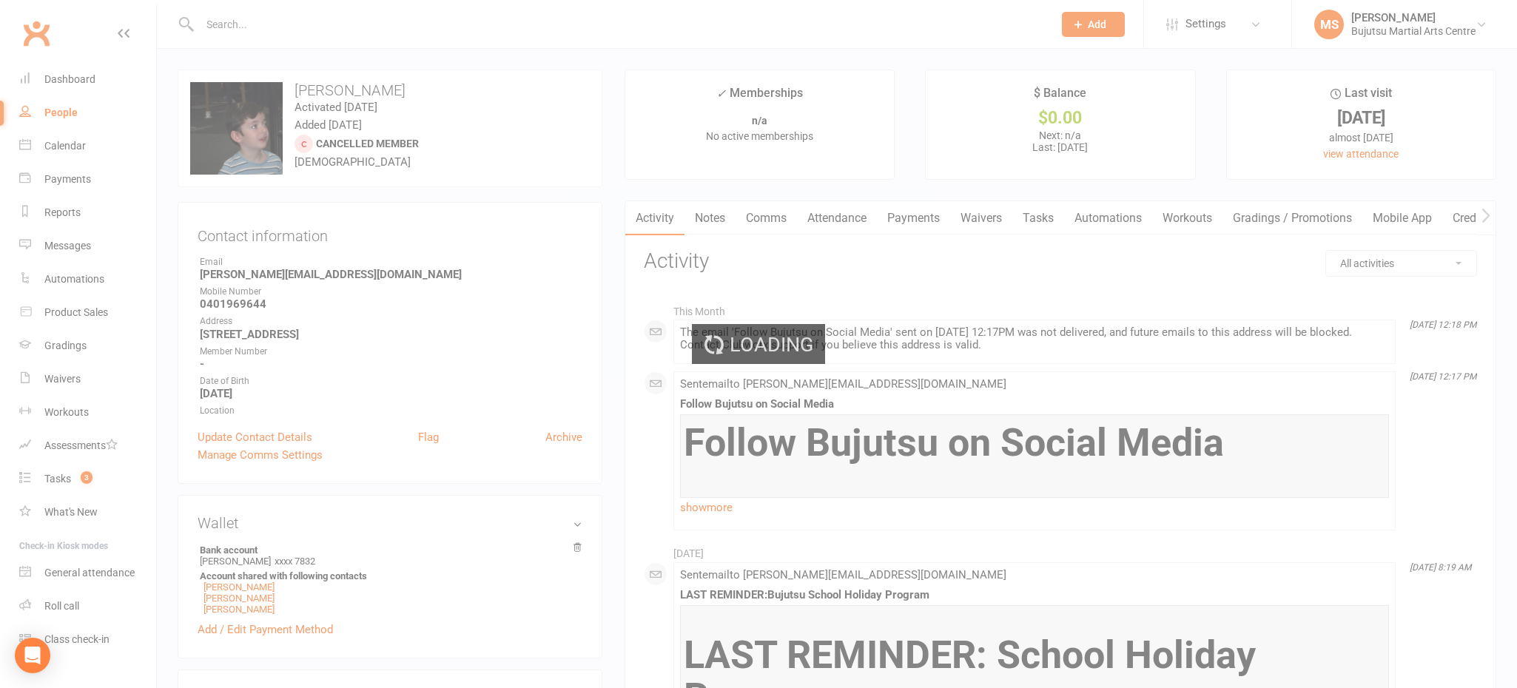
select select "100"
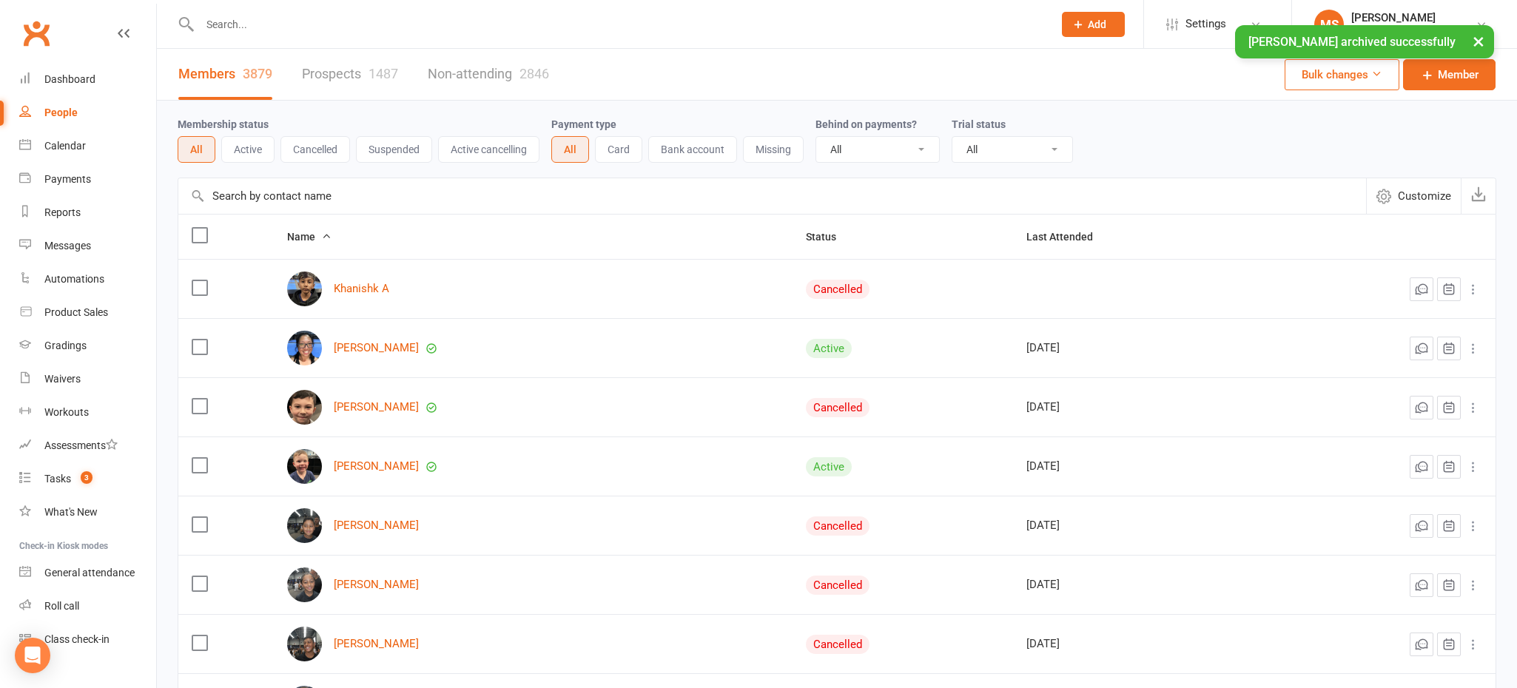
click at [348, 25] on div "× [PERSON_NAME] archived successfully" at bounding box center [748, 25] width 1497 height 0
drag, startPoint x: 346, startPoint y: 25, endPoint x: 317, endPoint y: 23, distance: 29.7
click at [343, 25] on div "× [PERSON_NAME] archived successfully" at bounding box center [748, 25] width 1497 height 0
click at [280, 25] on div "× [PERSON_NAME] archived successfully" at bounding box center [748, 25] width 1497 height 0
click at [279, 21] on input "text" at bounding box center [619, 24] width 848 height 21
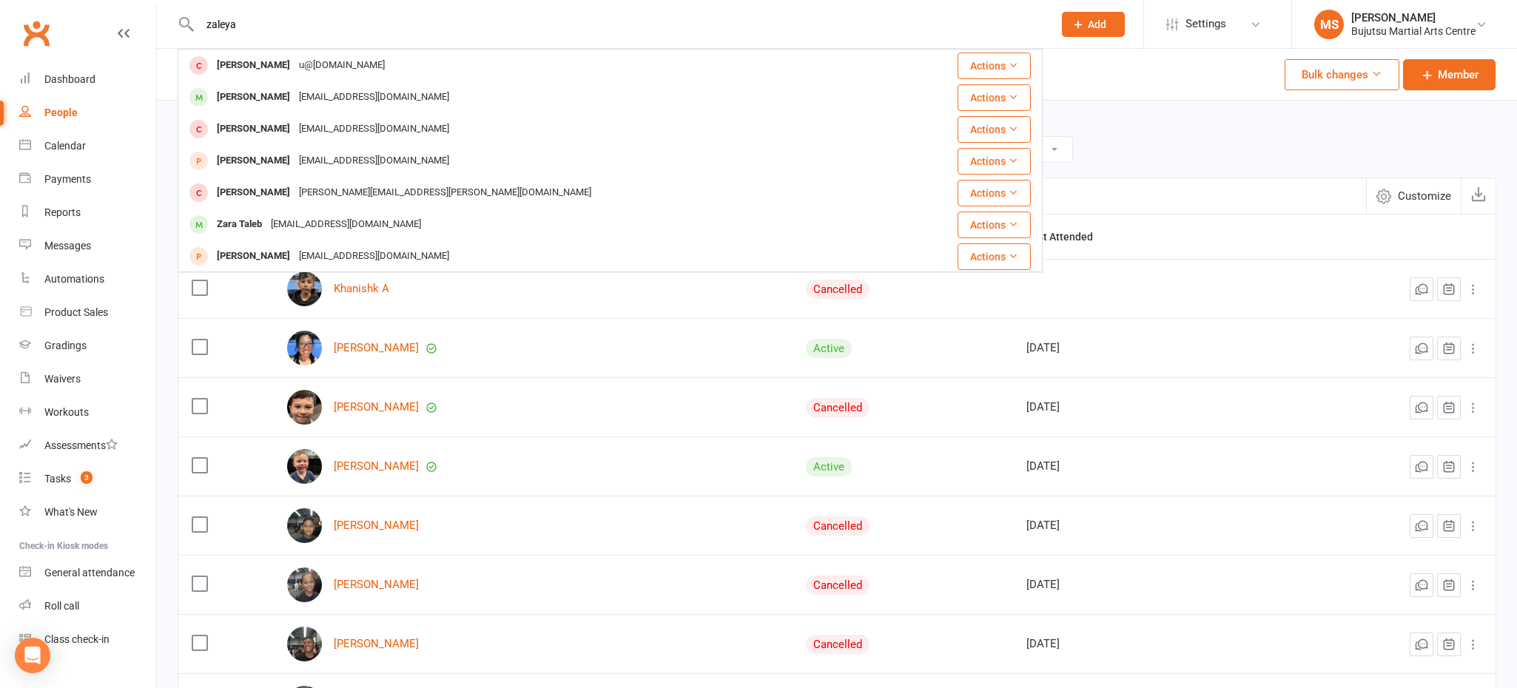
type input "zaleya"
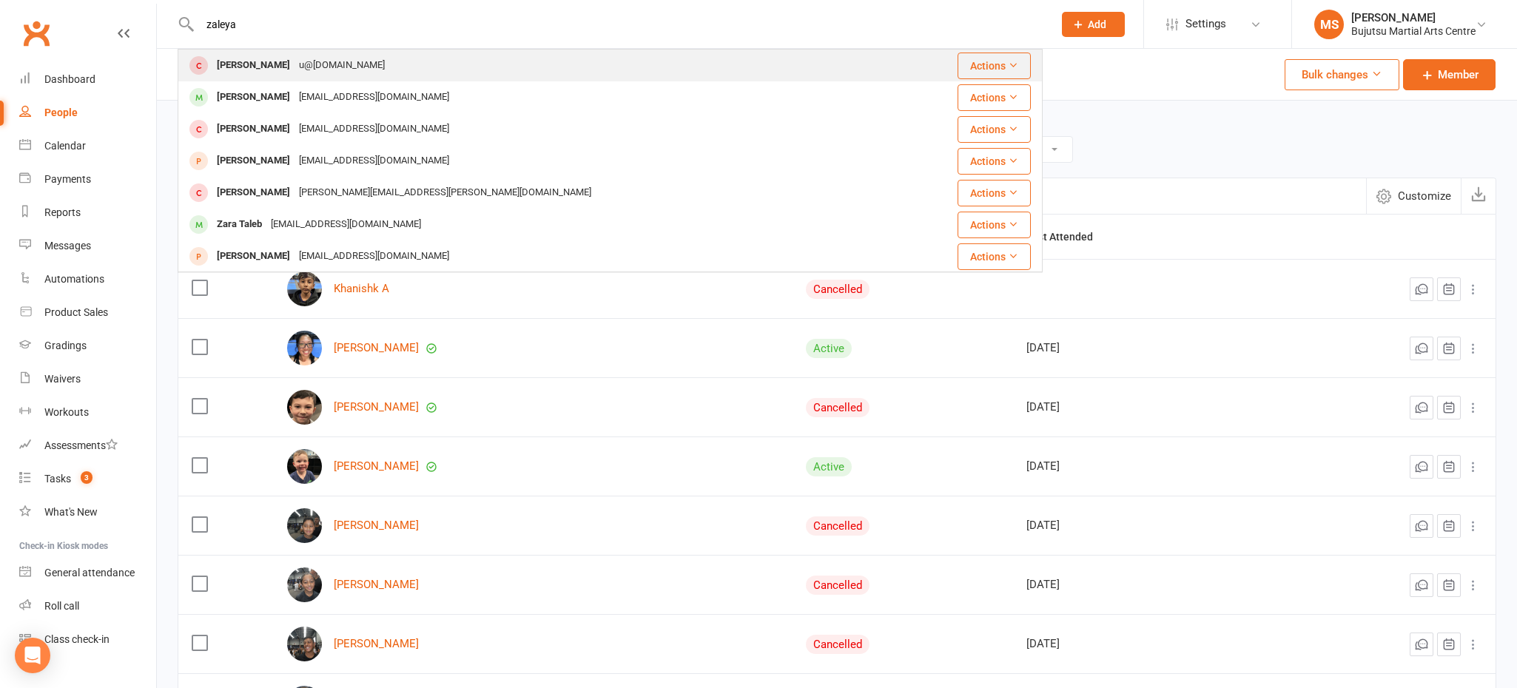
click at [286, 66] on div "[PERSON_NAME]" at bounding box center [253, 65] width 82 height 21
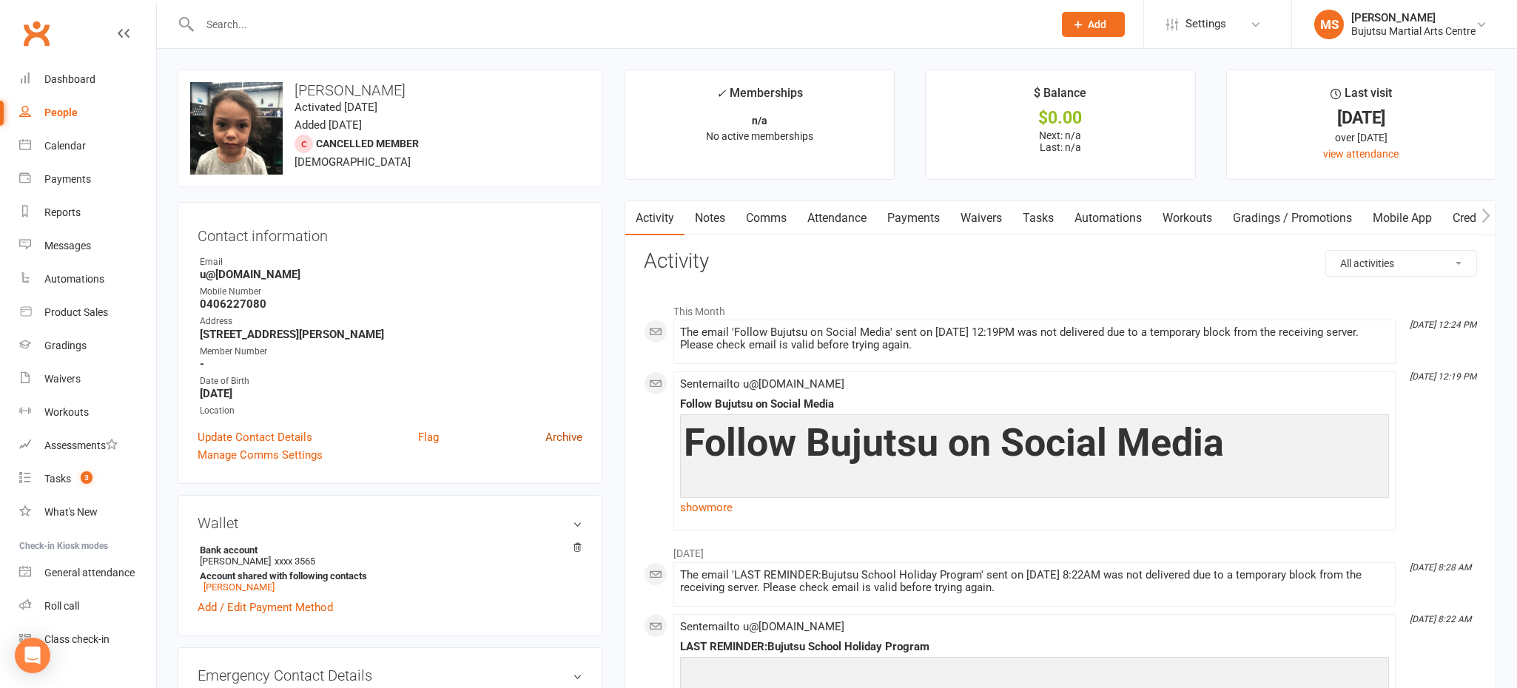
click at [559, 439] on link "Archive" at bounding box center [563, 437] width 37 height 18
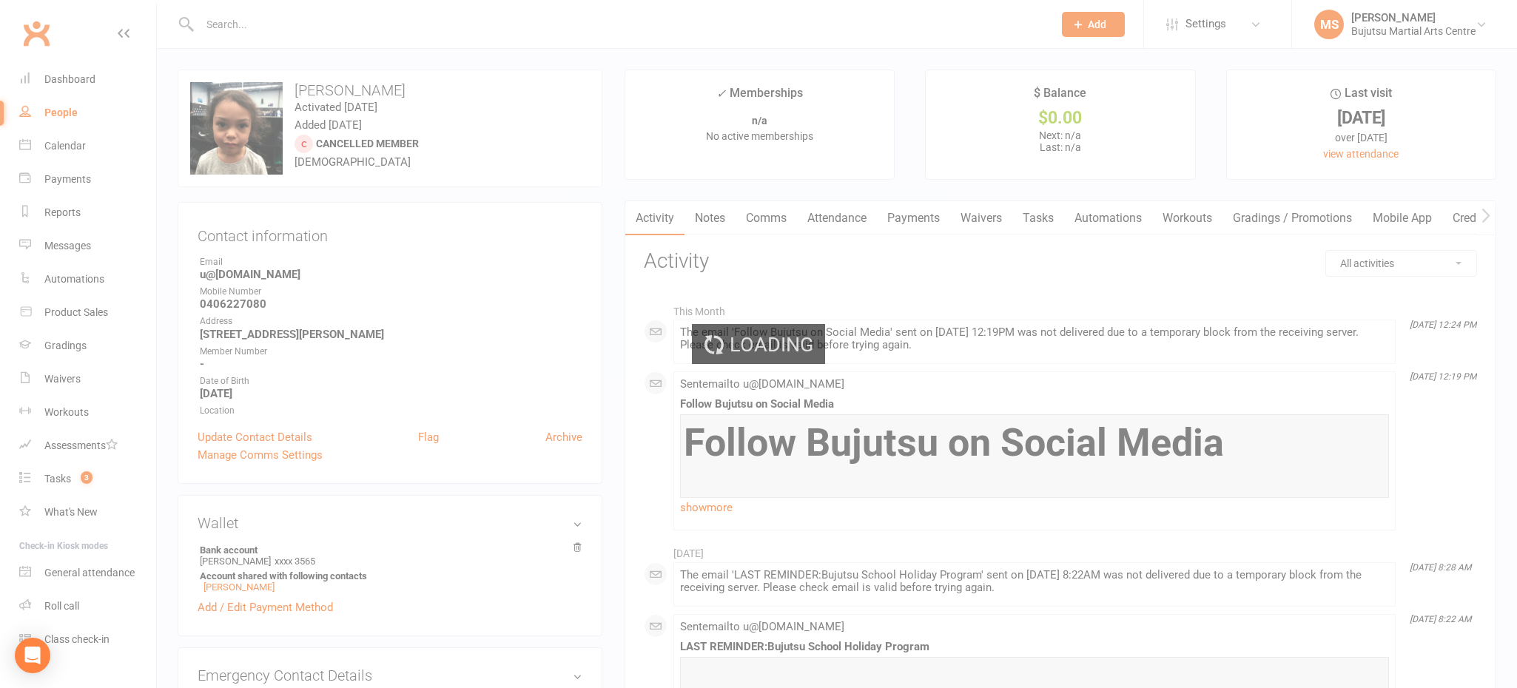
select select "100"
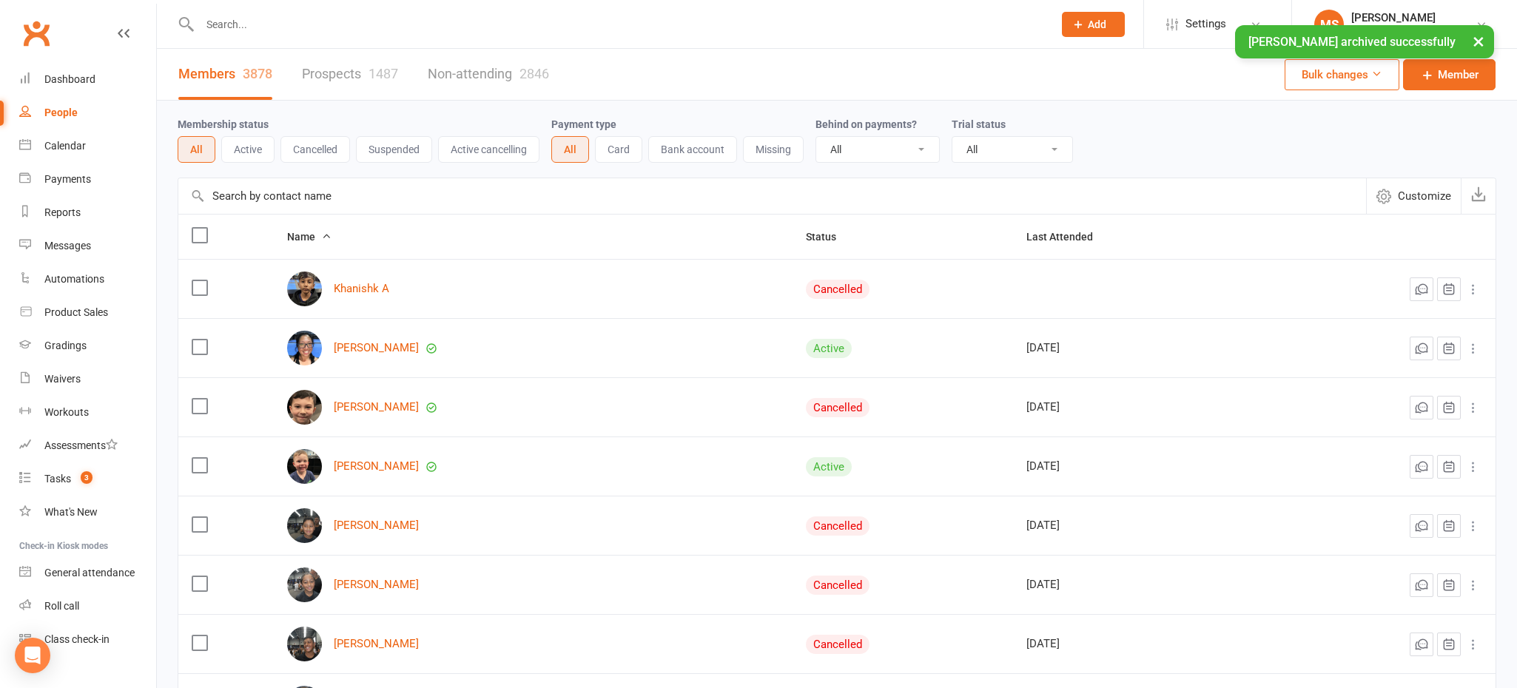
click at [360, 25] on div "× [PERSON_NAME] archived successfully" at bounding box center [748, 25] width 1497 height 0
click at [320, 20] on input "text" at bounding box center [619, 24] width 848 height 21
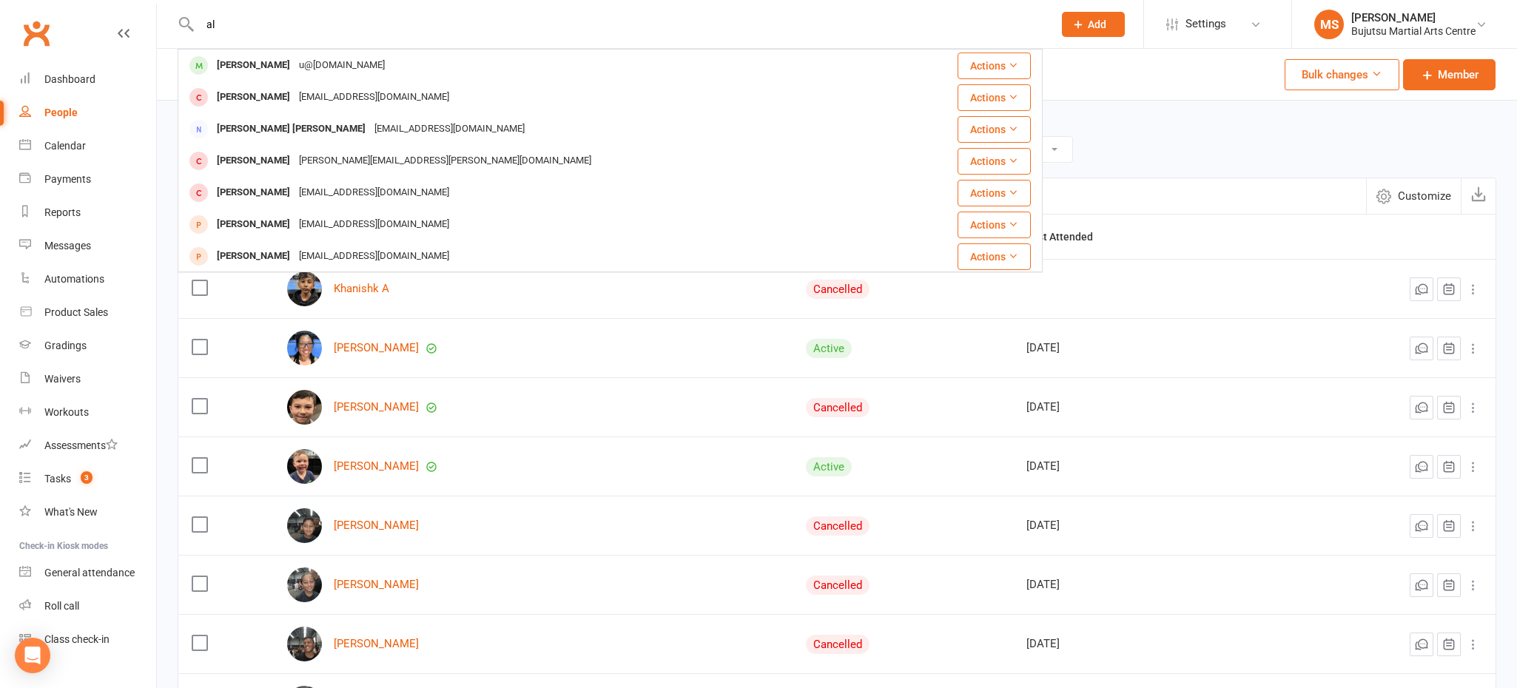
type input "a"
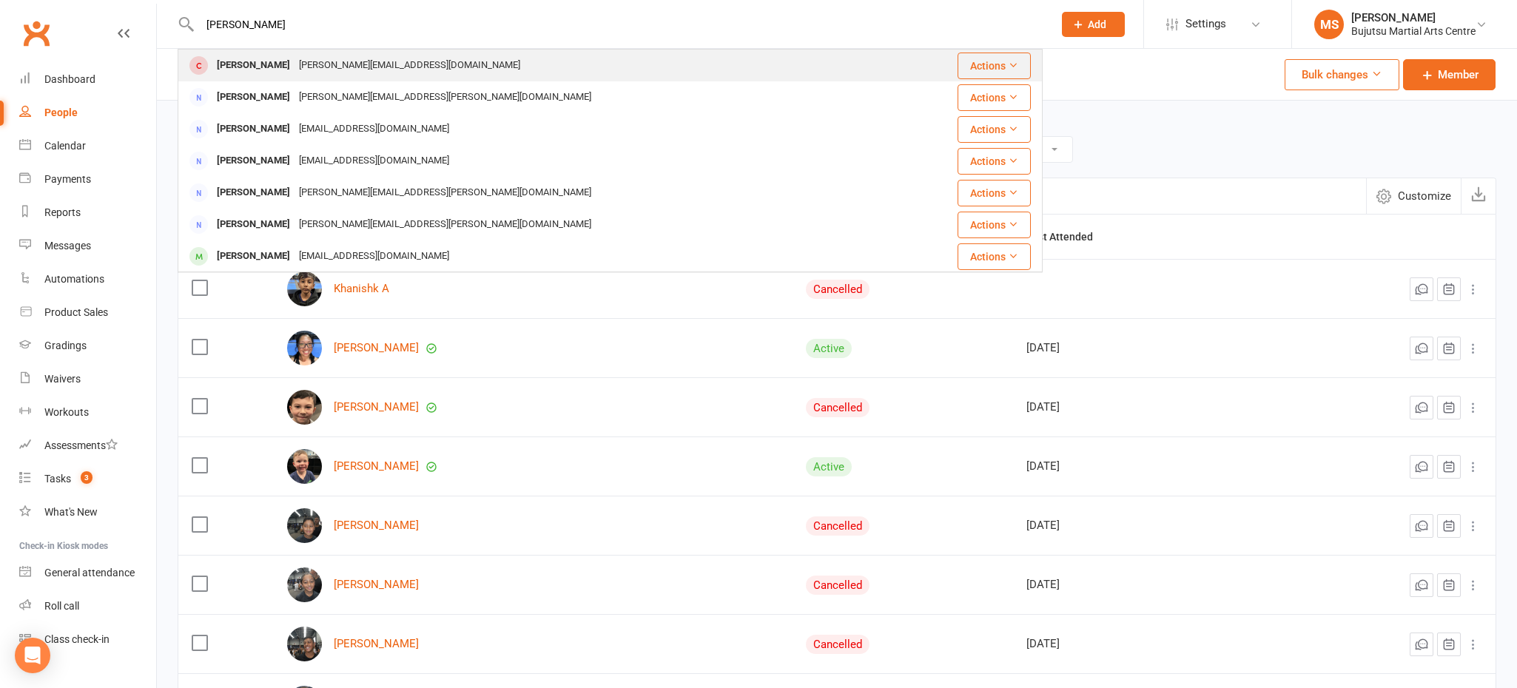
type input "[PERSON_NAME]"
click at [280, 58] on div "[PERSON_NAME]" at bounding box center [253, 65] width 82 height 21
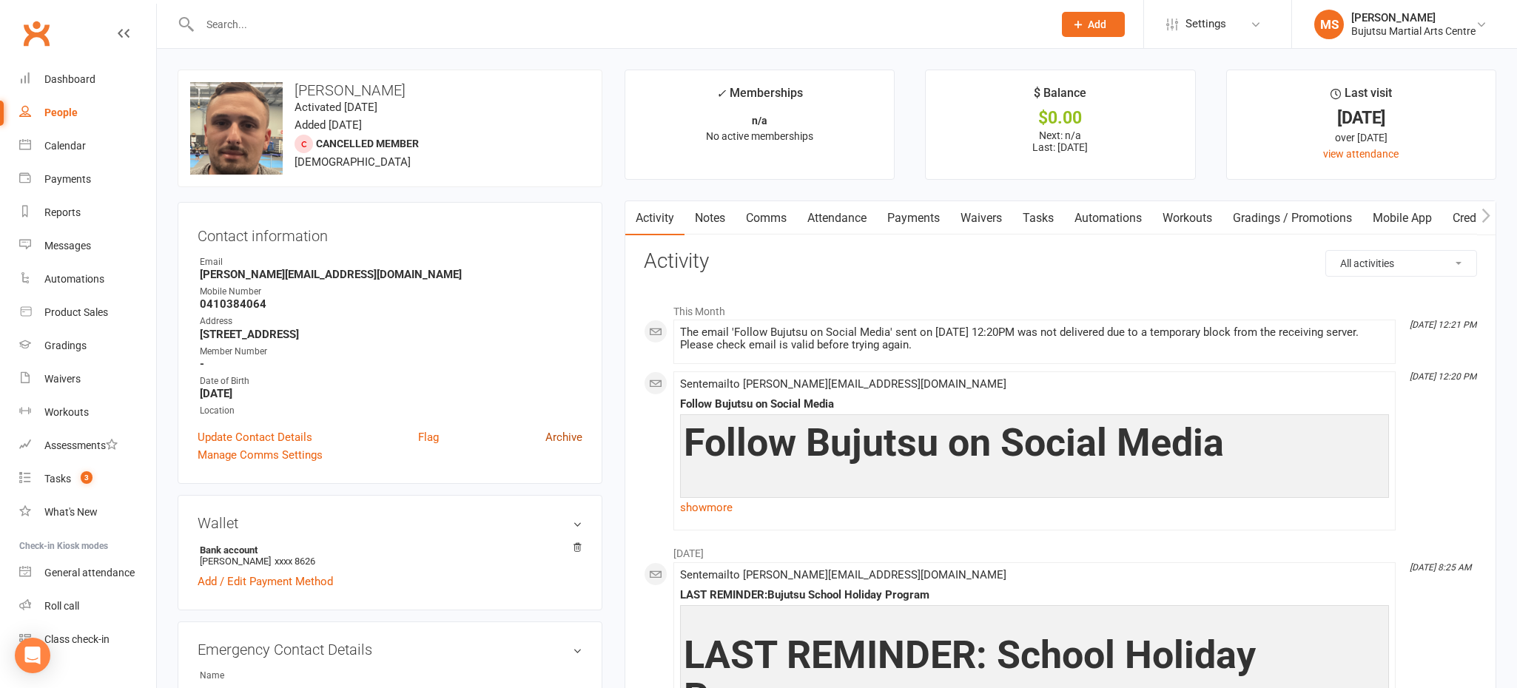
click at [570, 436] on link "Archive" at bounding box center [563, 437] width 37 height 18
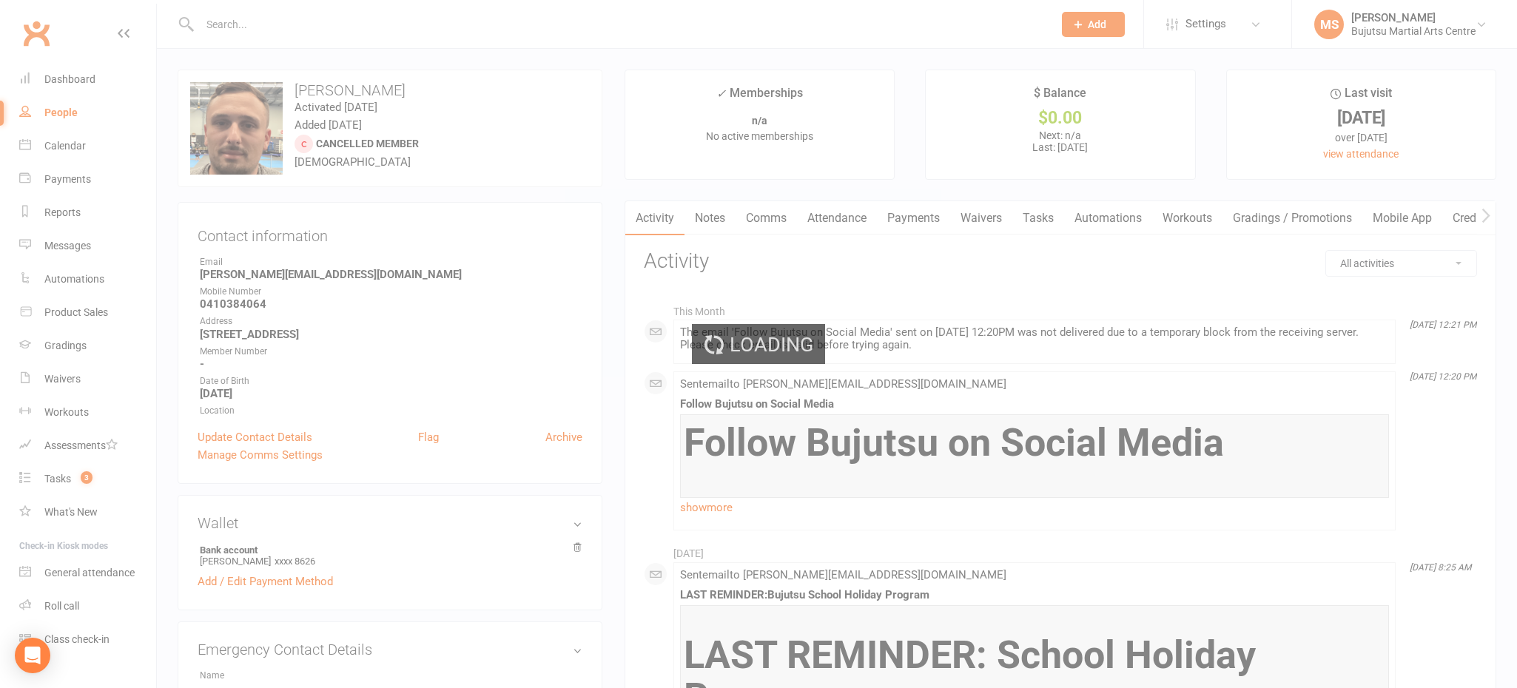
select select "100"
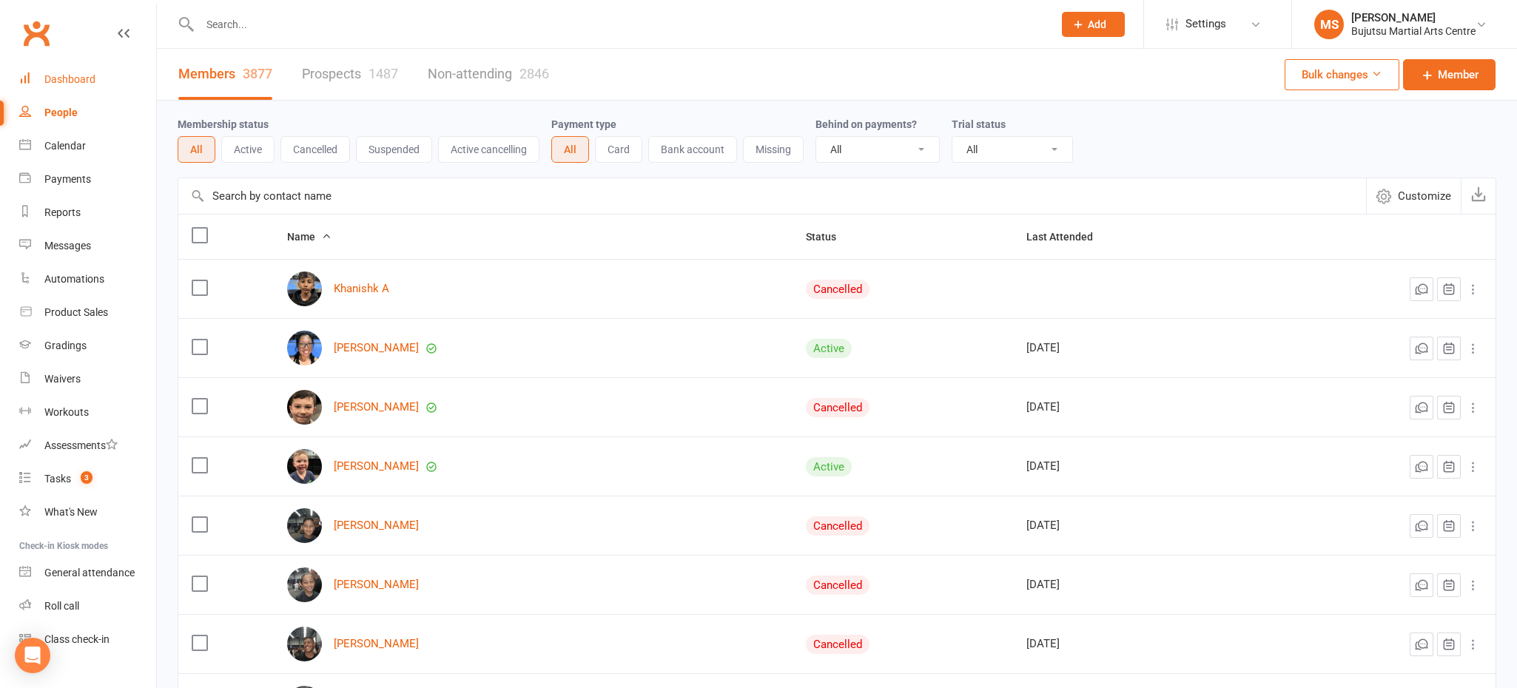
click at [70, 78] on div "Dashboard" at bounding box center [69, 79] width 51 height 12
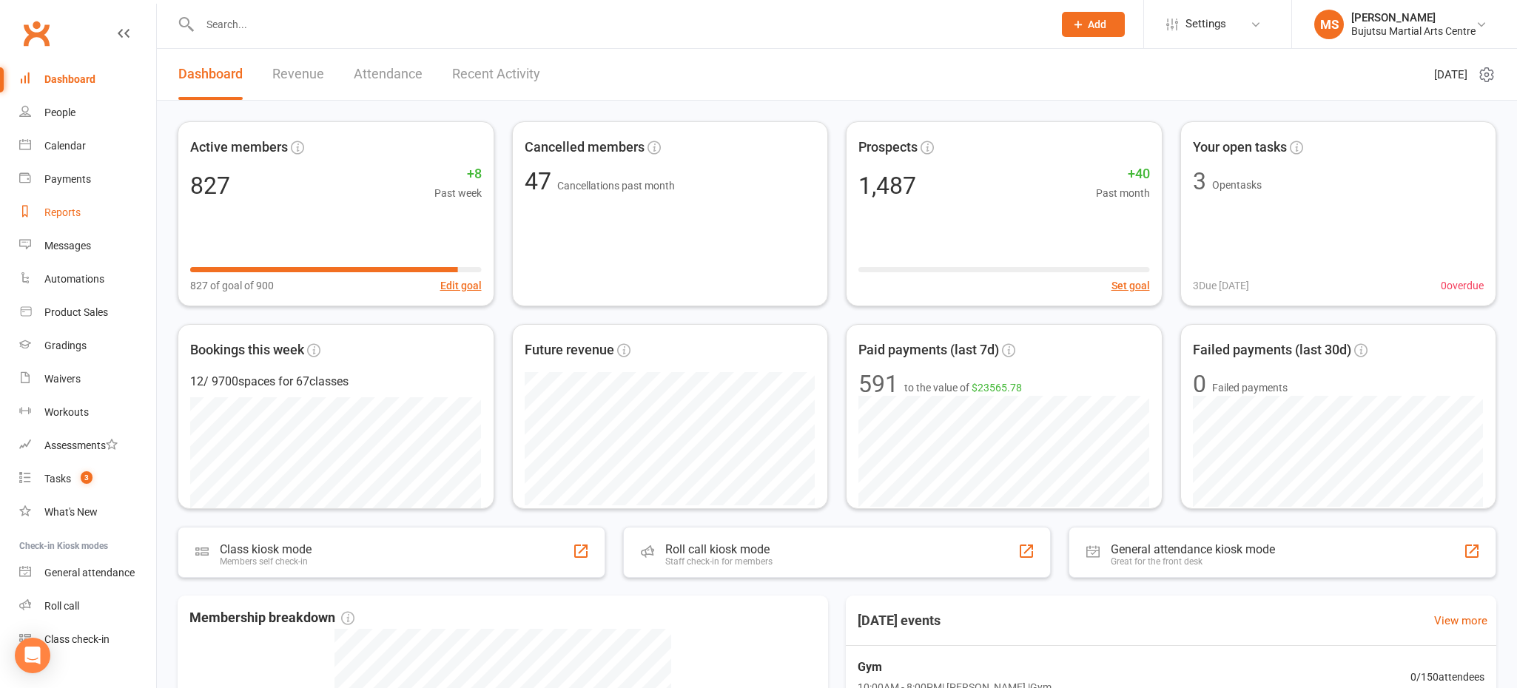
click at [61, 203] on link "Reports" at bounding box center [87, 212] width 137 height 33
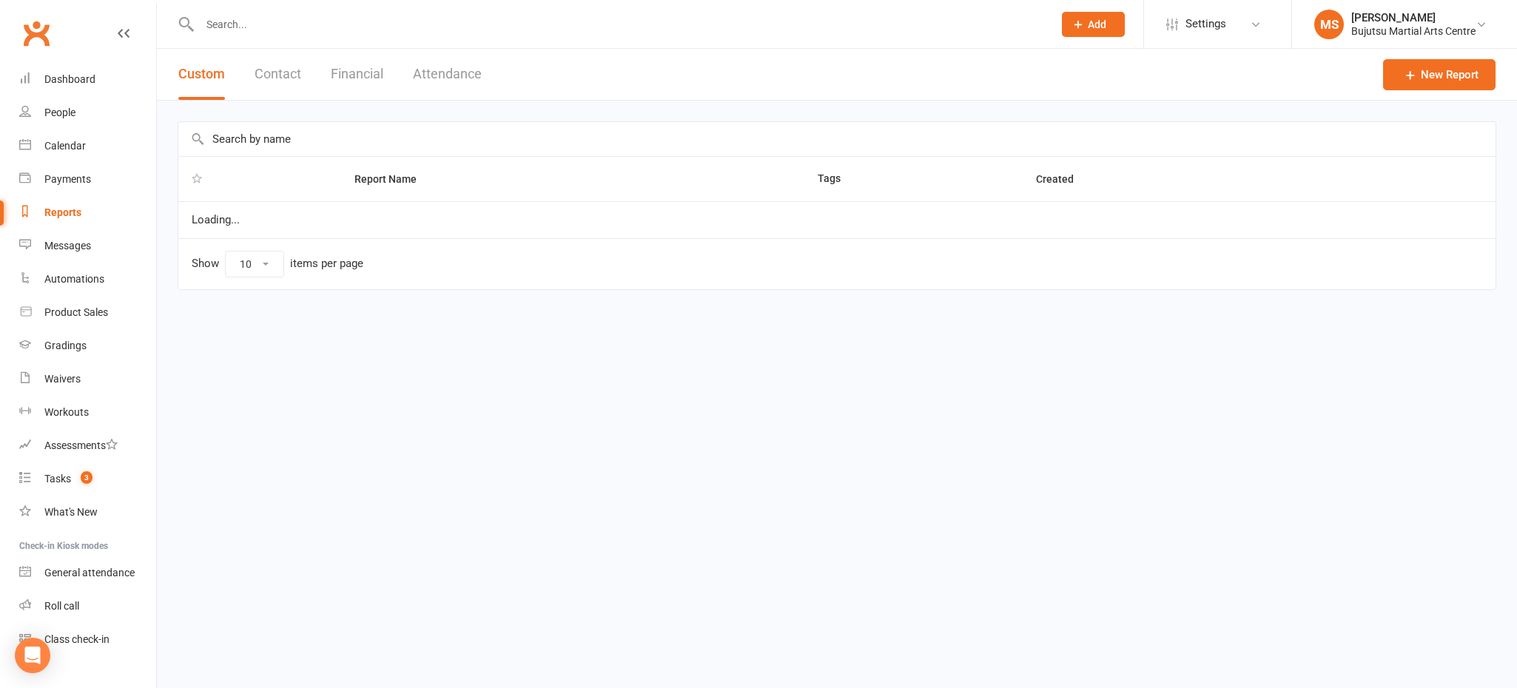
select select "100"
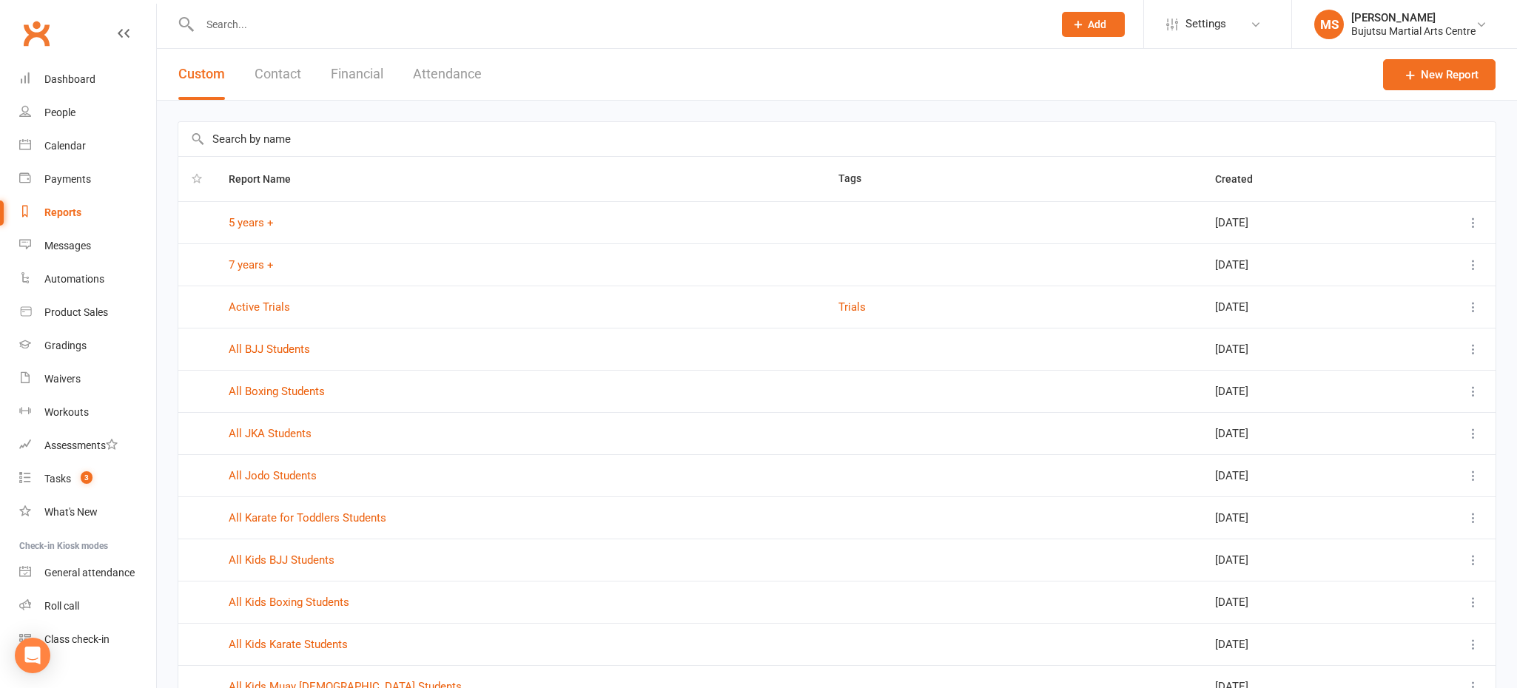
click at [453, 75] on button "Attendance" at bounding box center [447, 74] width 69 height 51
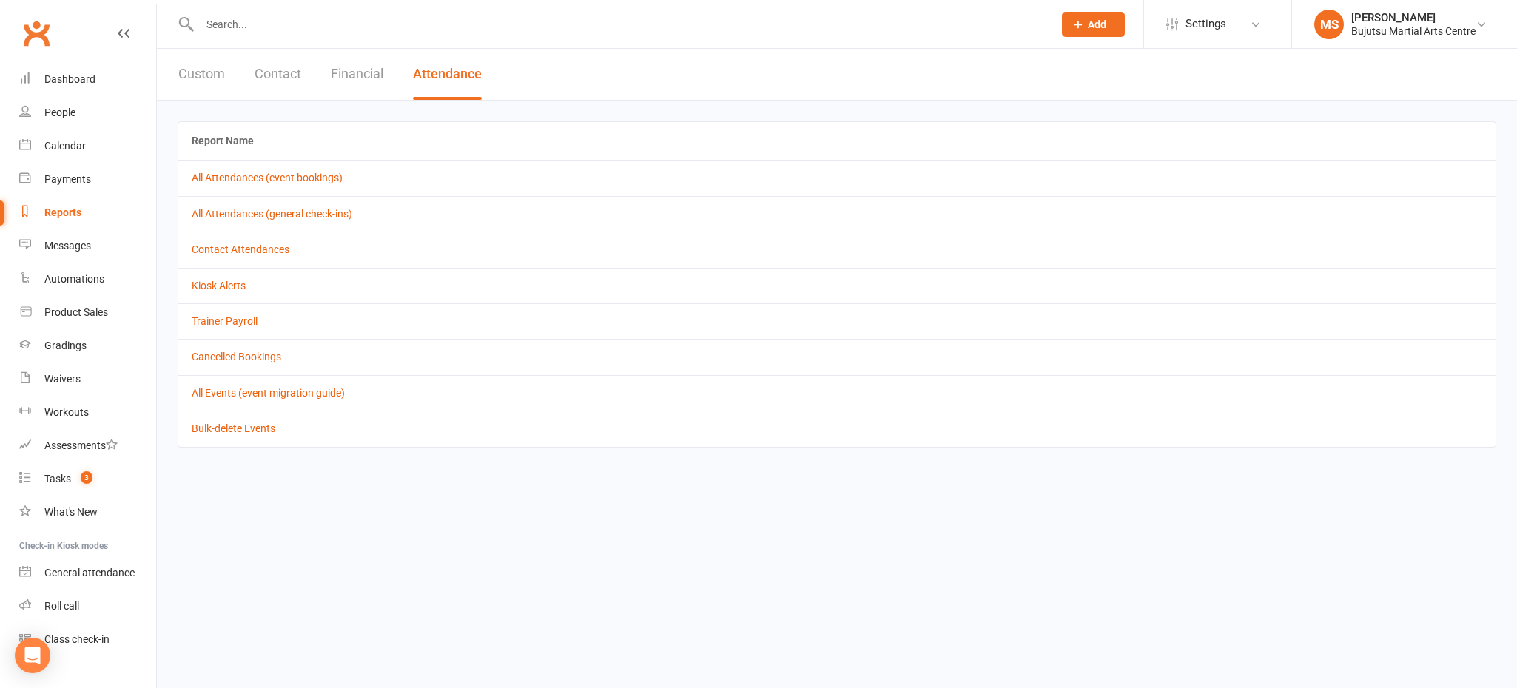
click at [453, 75] on button "Attendance" at bounding box center [447, 74] width 69 height 51
click at [319, 178] on link "All Attendances (event bookings)" at bounding box center [267, 178] width 151 height 12
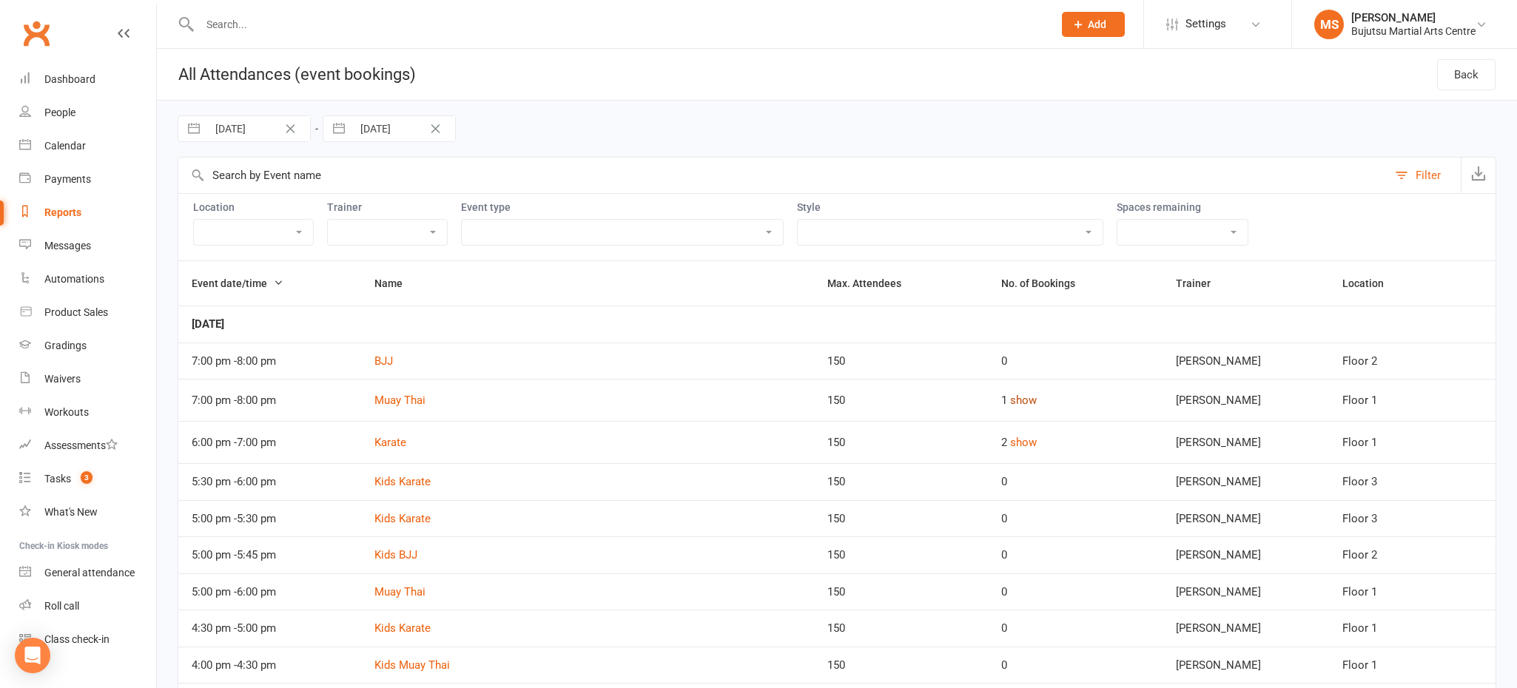
click at [1016, 398] on button "show" at bounding box center [1023, 400] width 27 height 18
click at [1015, 476] on button "show" at bounding box center [1023, 481] width 27 height 18
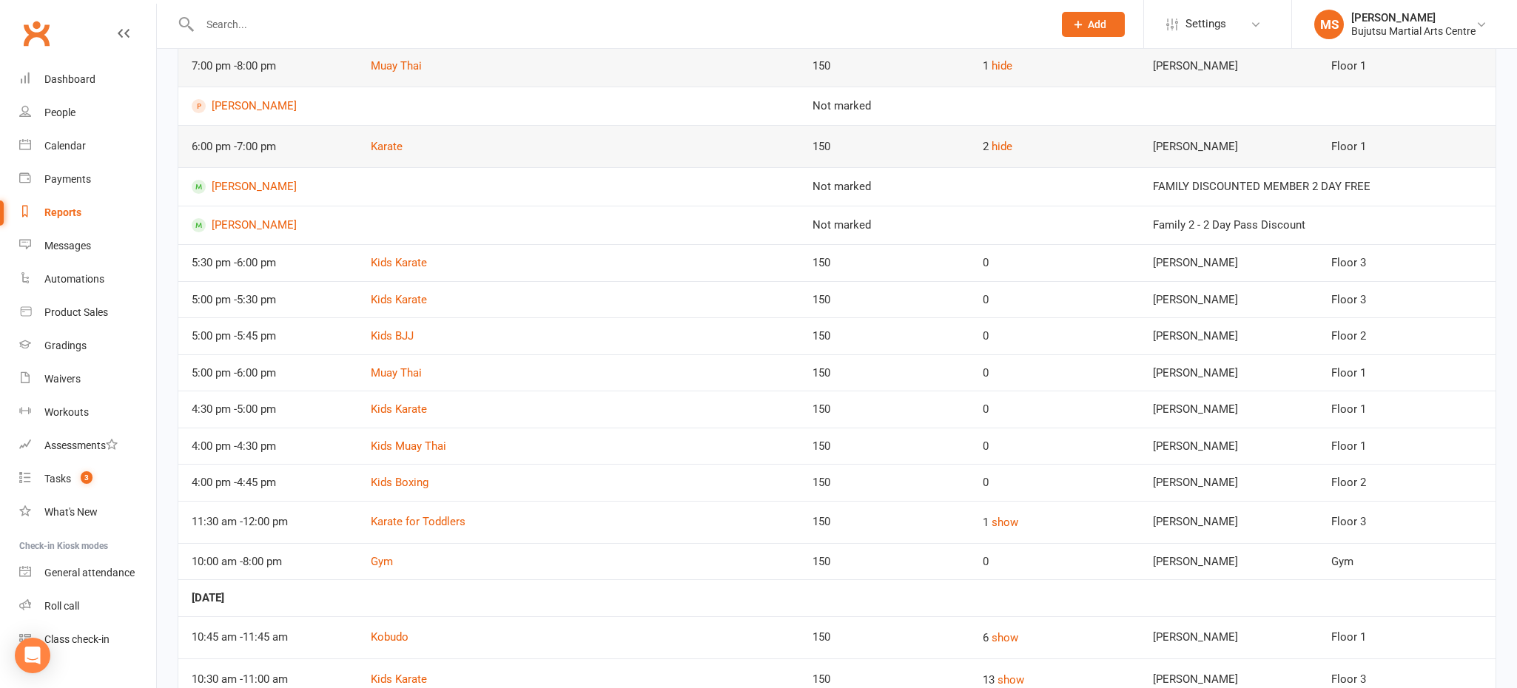
scroll to position [336, 0]
click at [991, 522] on button "show" at bounding box center [1004, 521] width 27 height 18
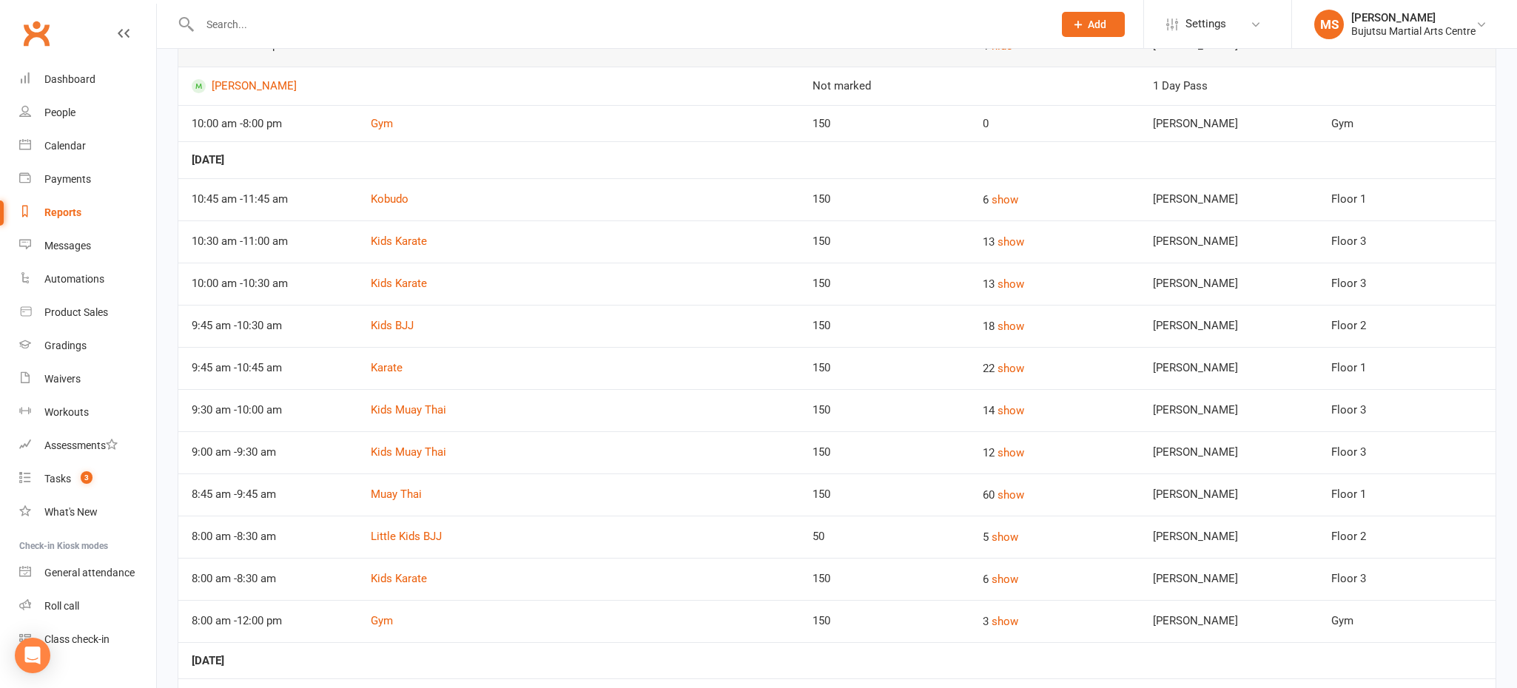
scroll to position [812, 0]
click at [419, 18] on input "text" at bounding box center [619, 24] width 848 height 21
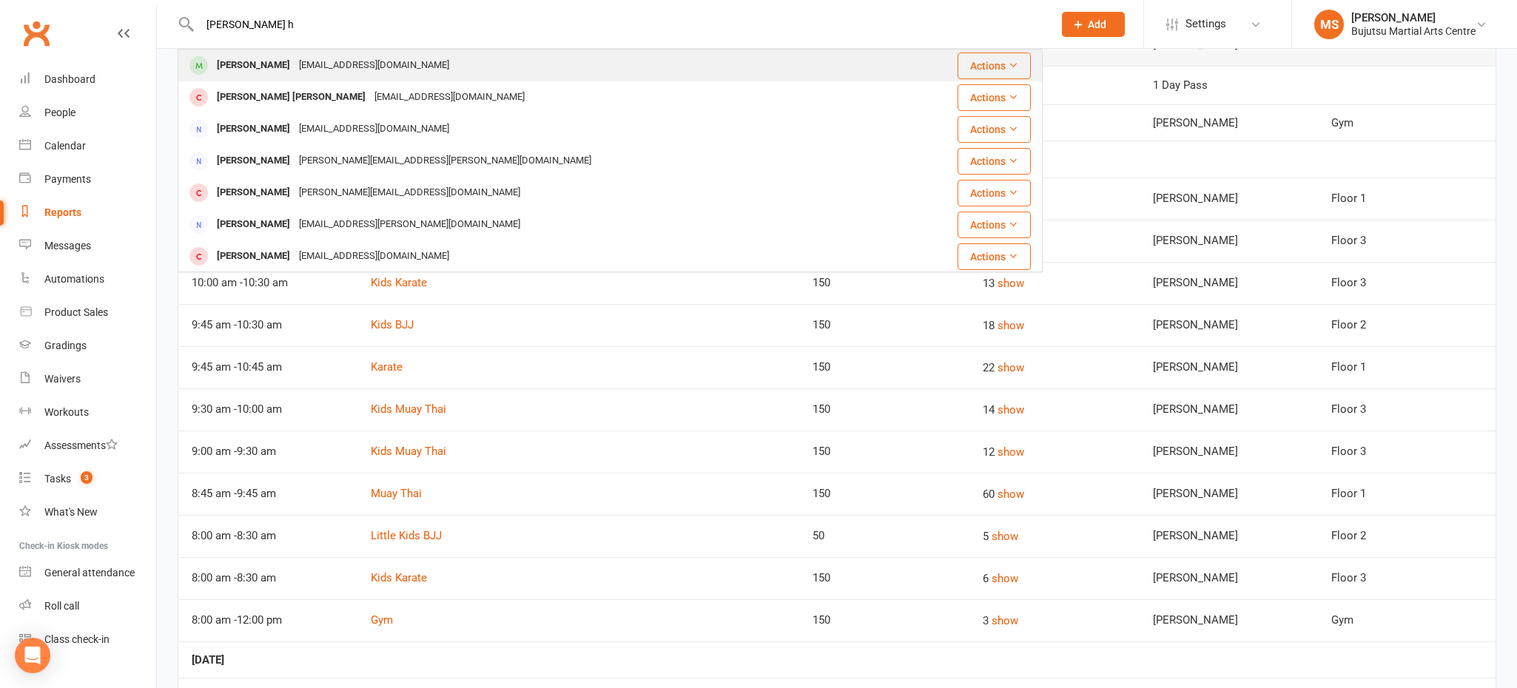
type input "[PERSON_NAME] h"
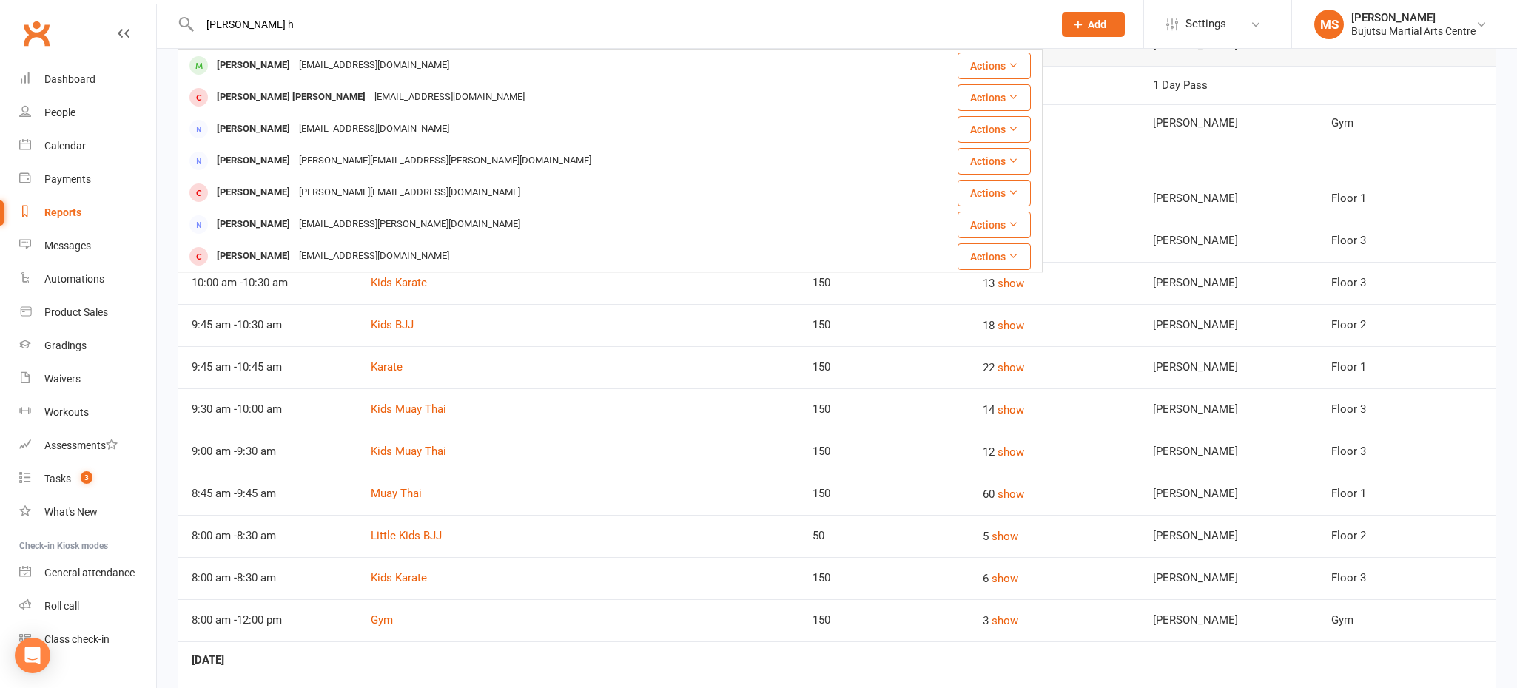
click at [294, 65] on div "[PERSON_NAME]" at bounding box center [253, 65] width 82 height 21
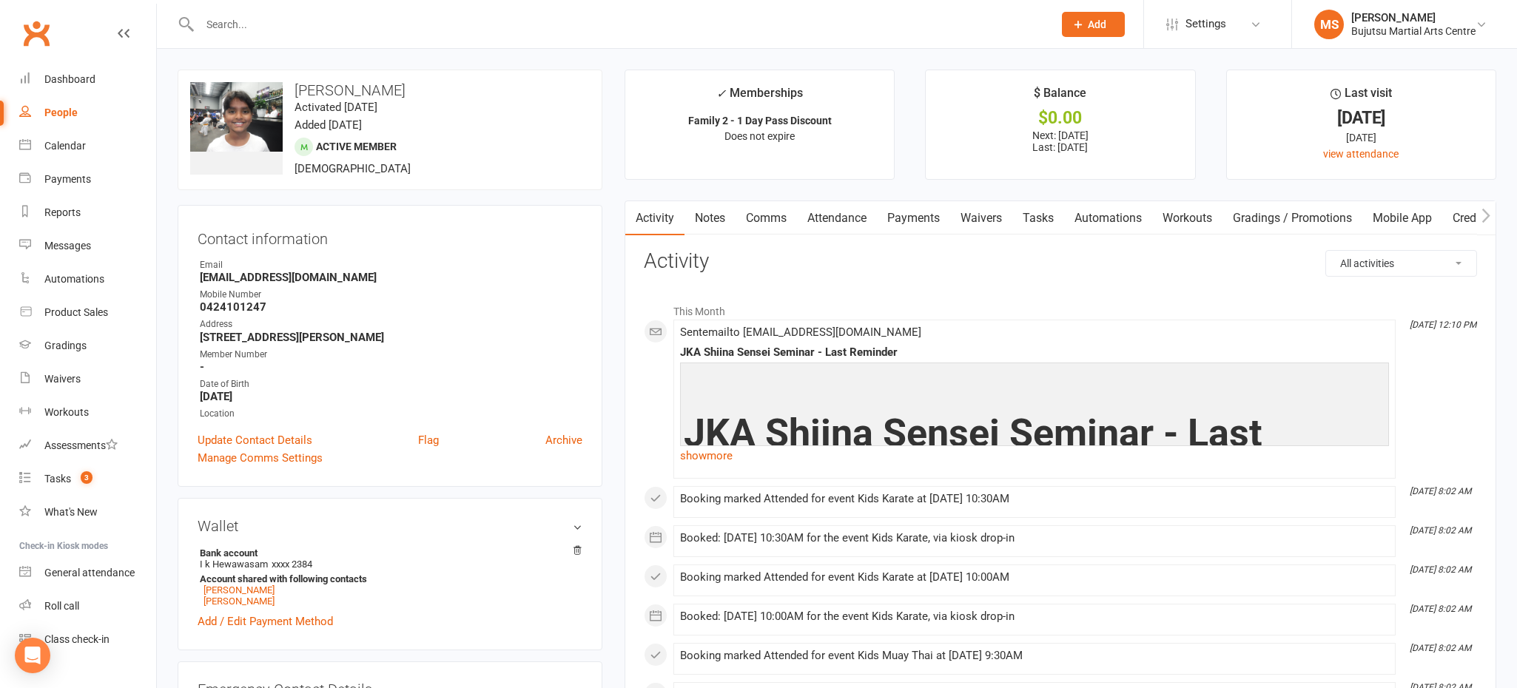
drag, startPoint x: 422, startPoint y: 90, endPoint x: 296, endPoint y: 89, distance: 126.5
click at [295, 88] on h3 "[PERSON_NAME]" at bounding box center [389, 90] width 399 height 16
copy h3 "[PERSON_NAME]"
